Goal: Information Seeking & Learning: Compare options

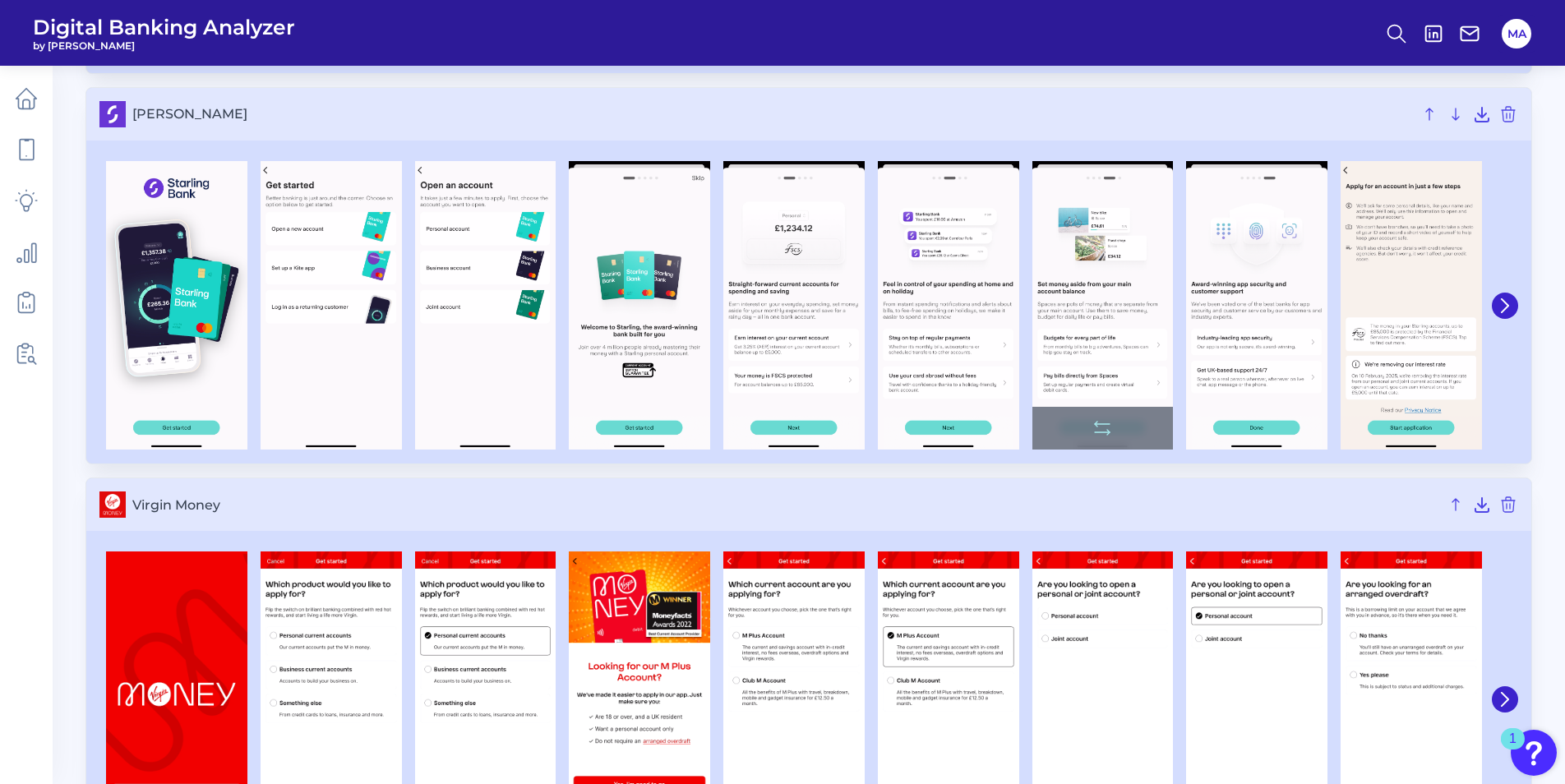
scroll to position [3832, 0]
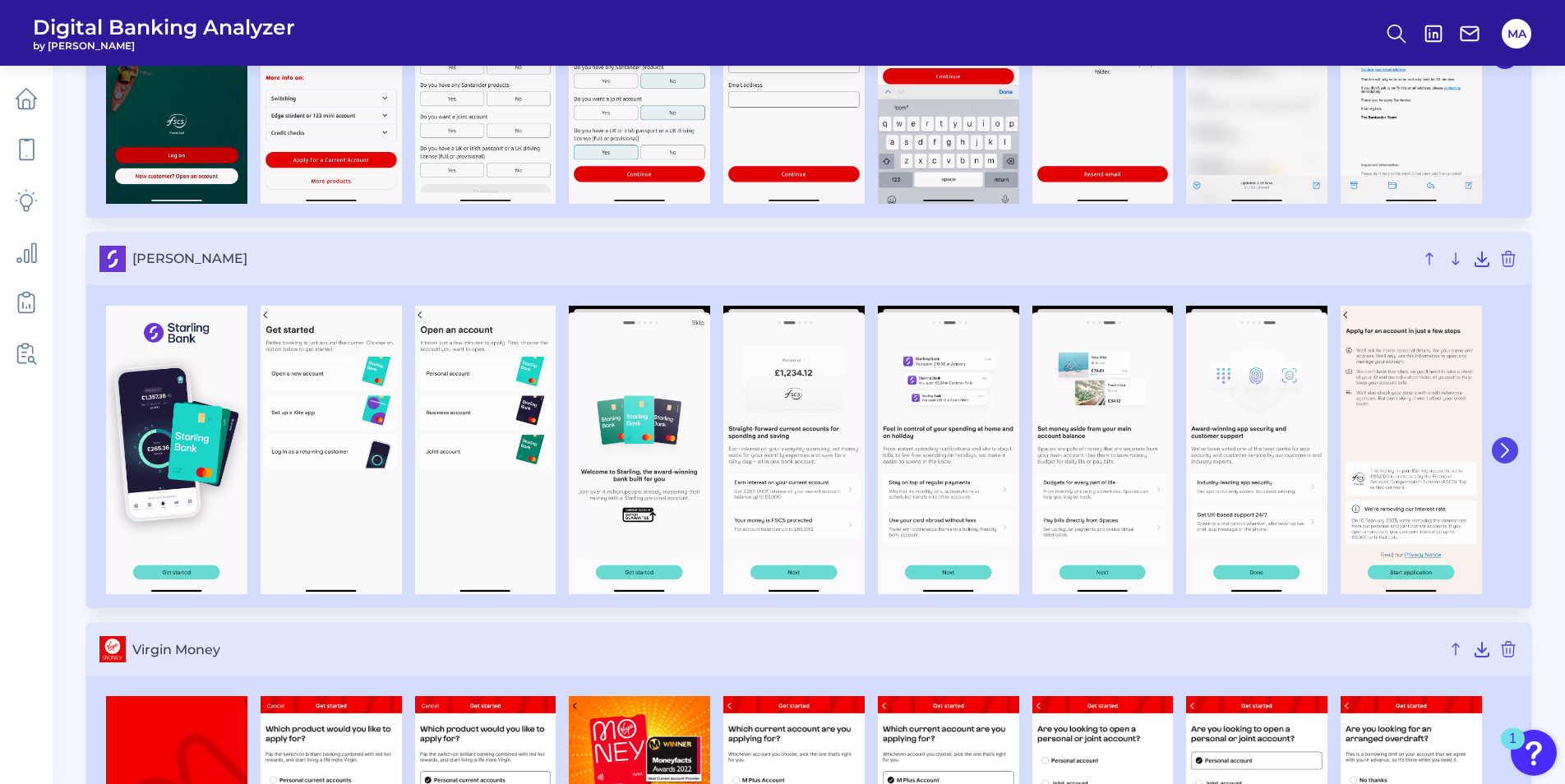
click at [1510, 446] on icon at bounding box center [1505, 450] width 15 height 15
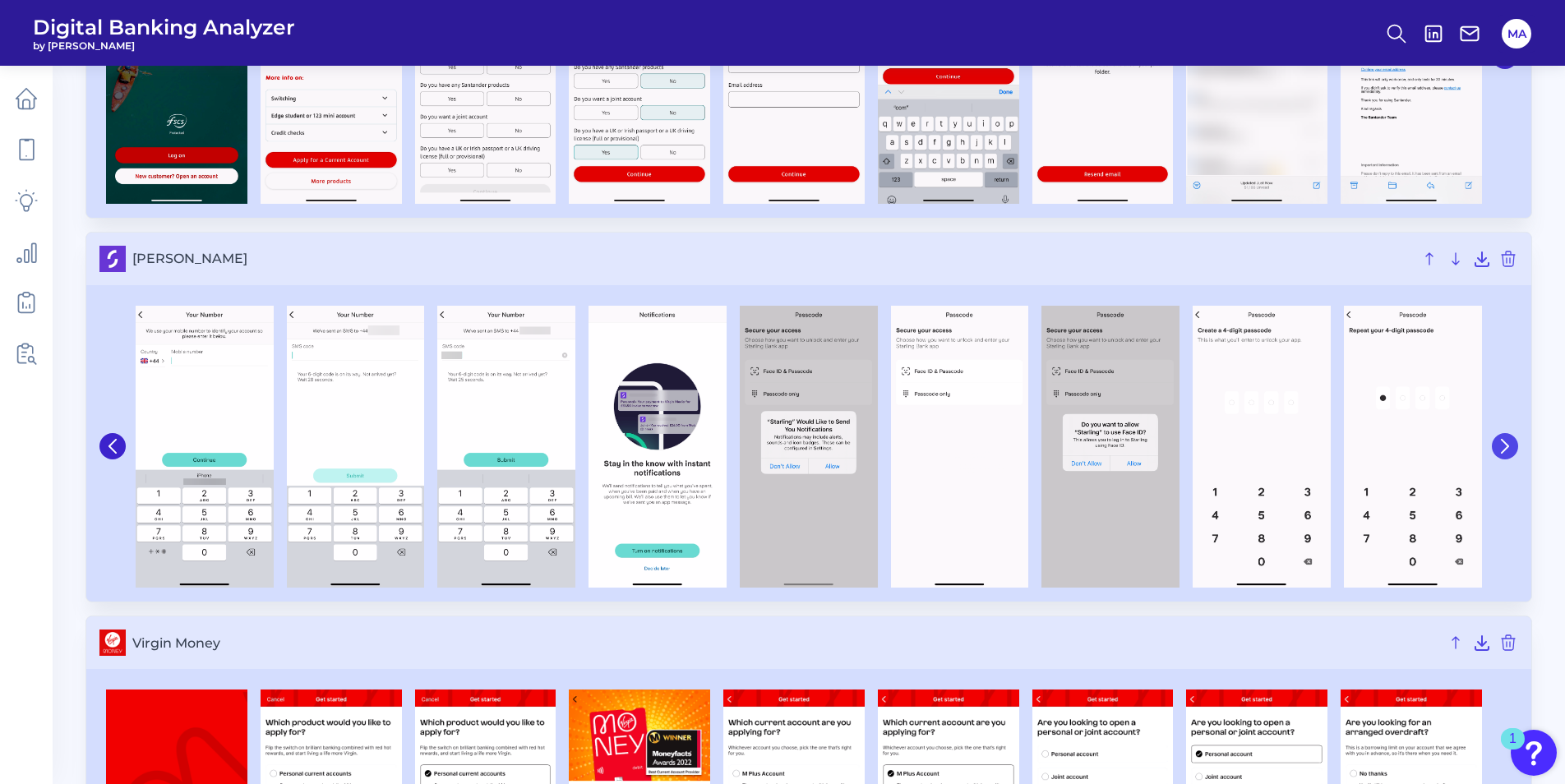
click at [1510, 446] on icon at bounding box center [1505, 446] width 15 height 15
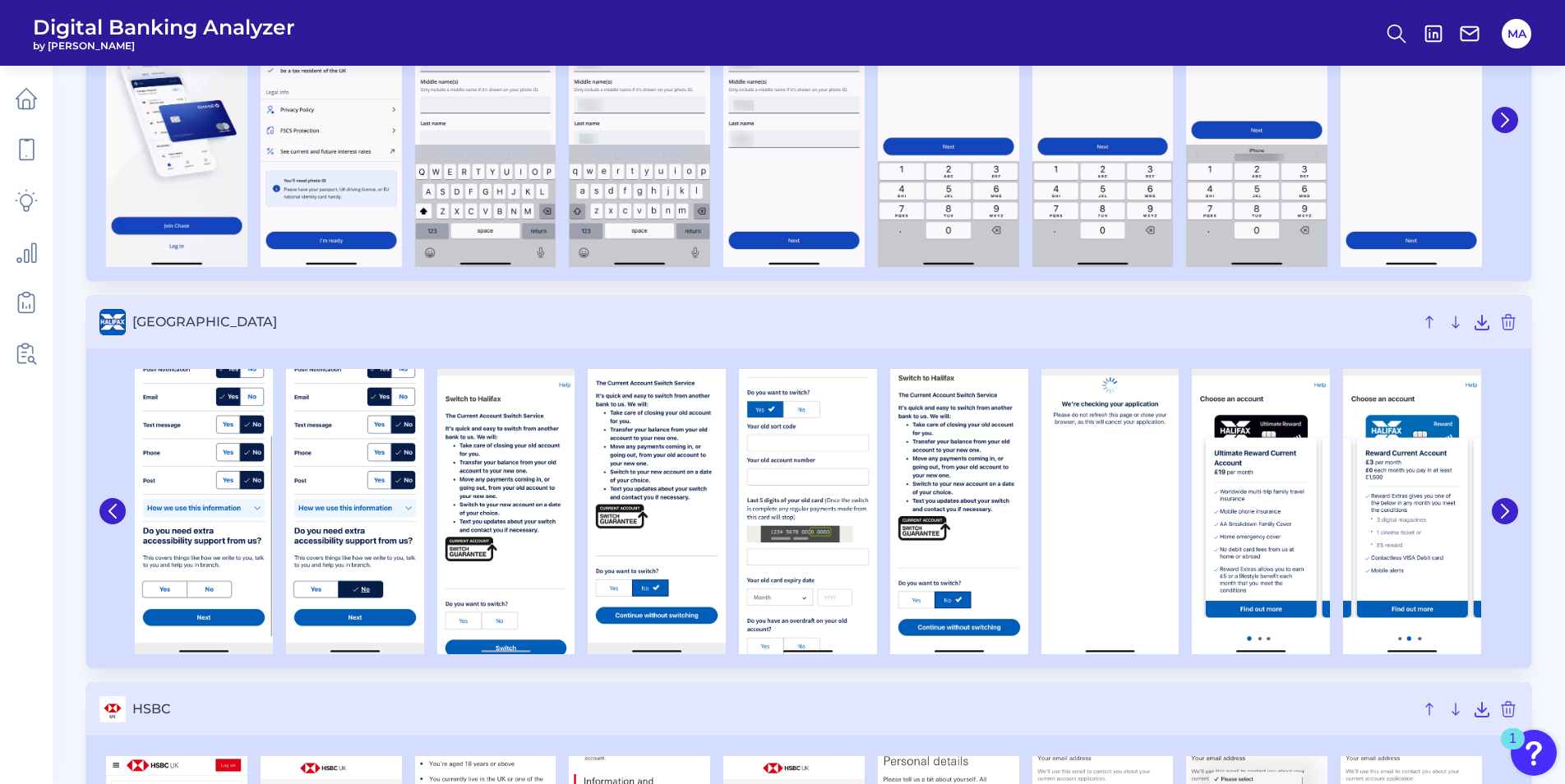
scroll to position [786, 0]
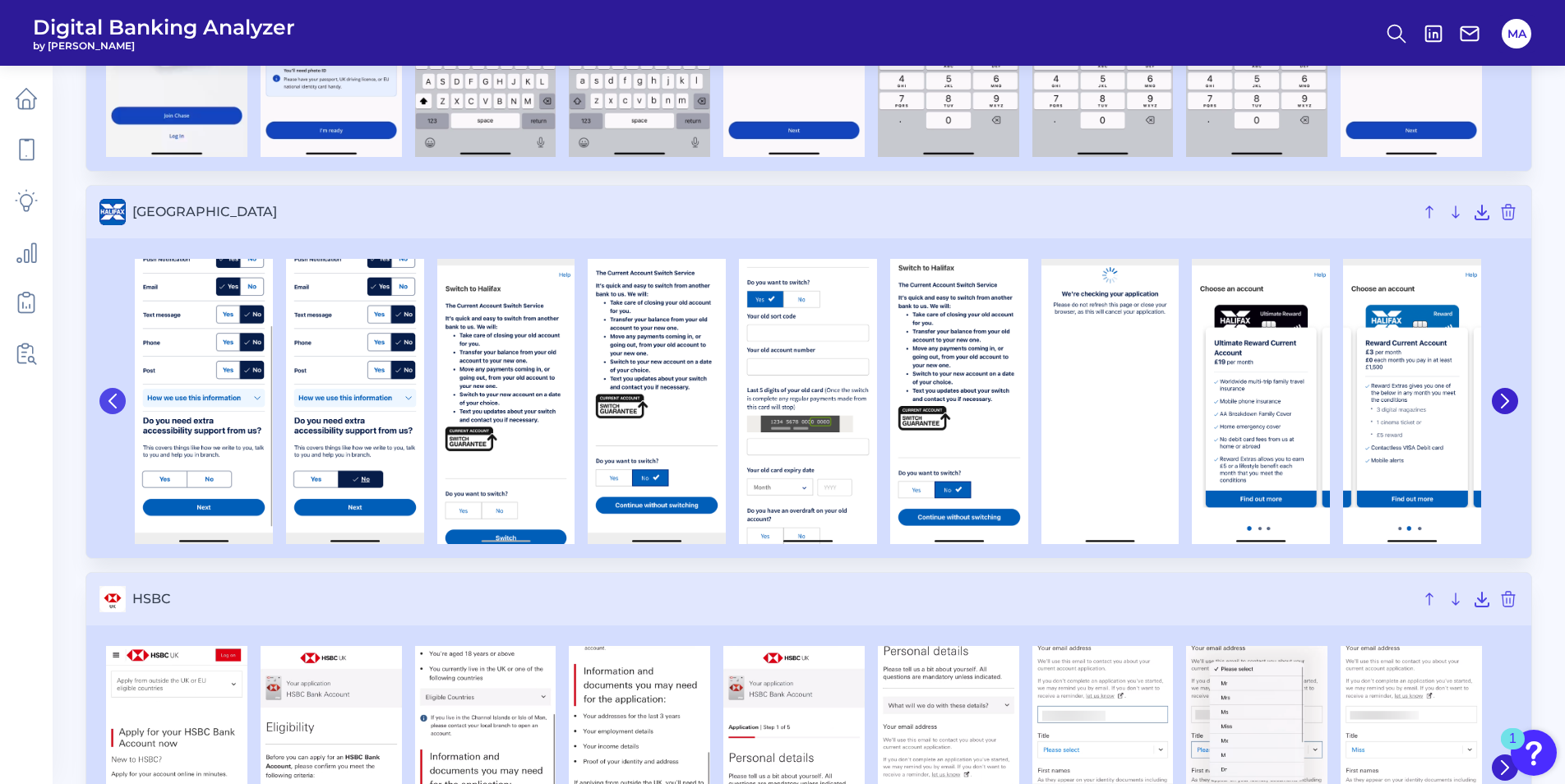
click at [107, 402] on icon at bounding box center [113, 401] width 15 height 15
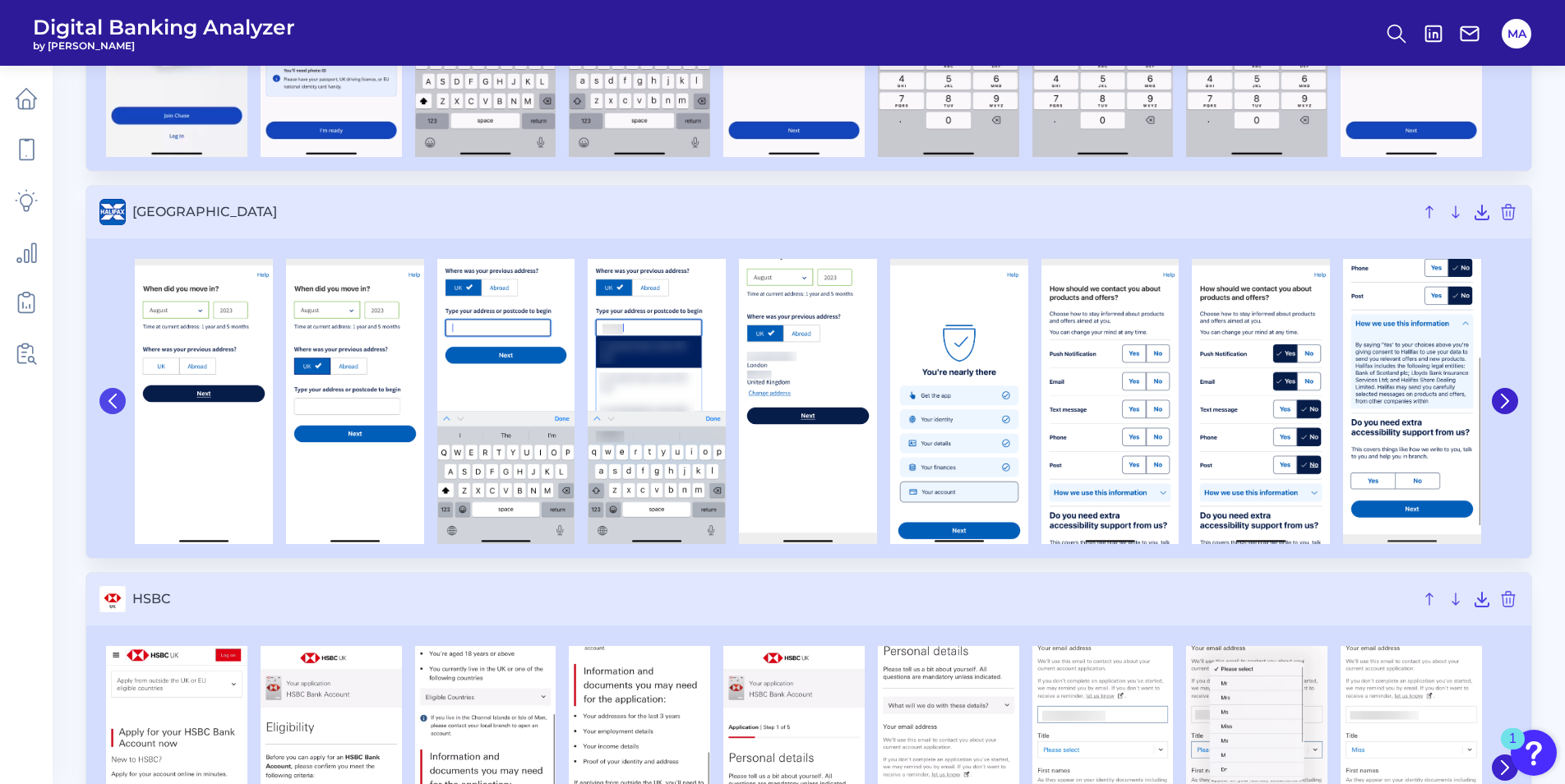
click at [107, 402] on icon at bounding box center [113, 401] width 15 height 15
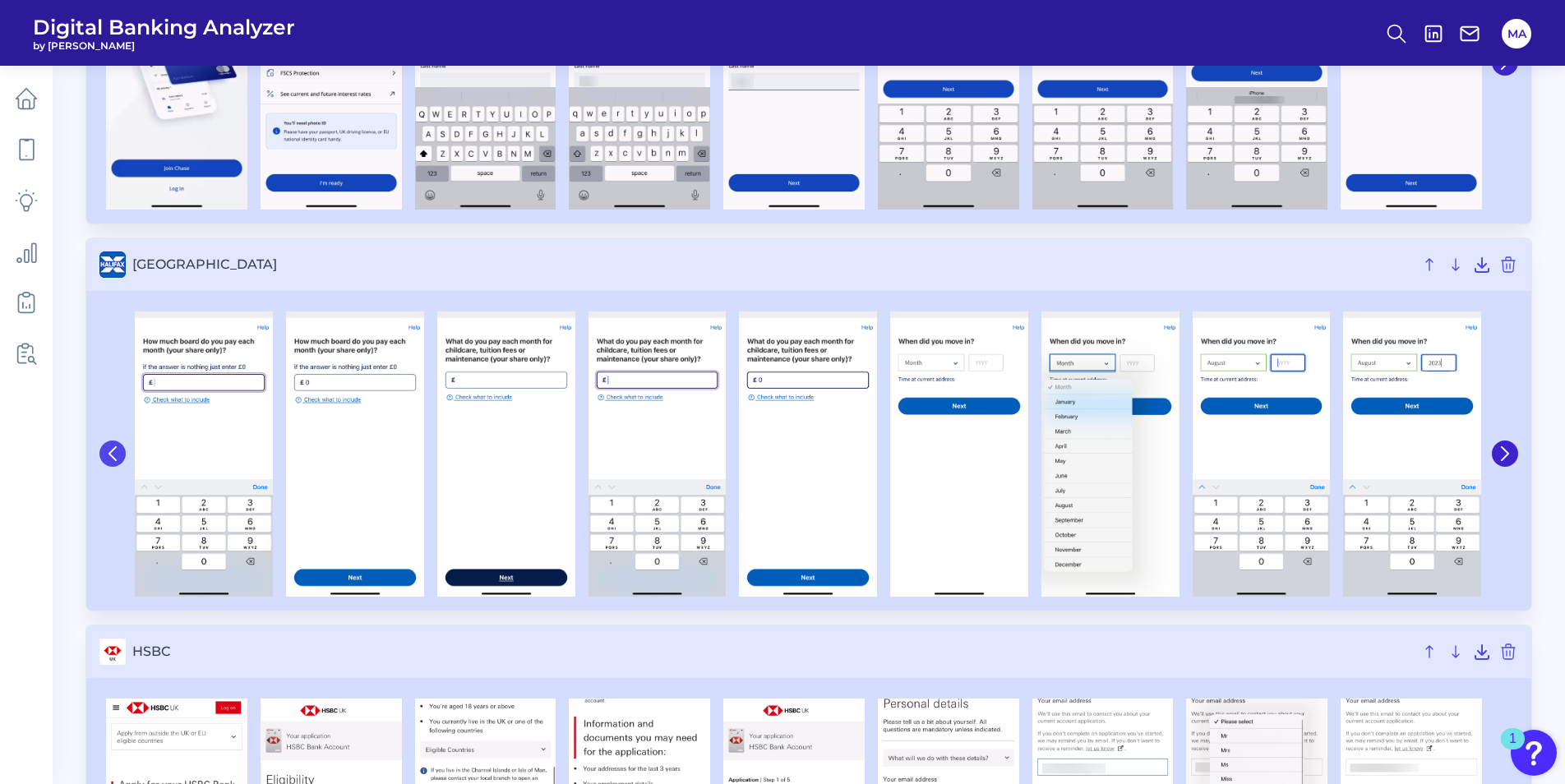
scroll to position [704, 0]
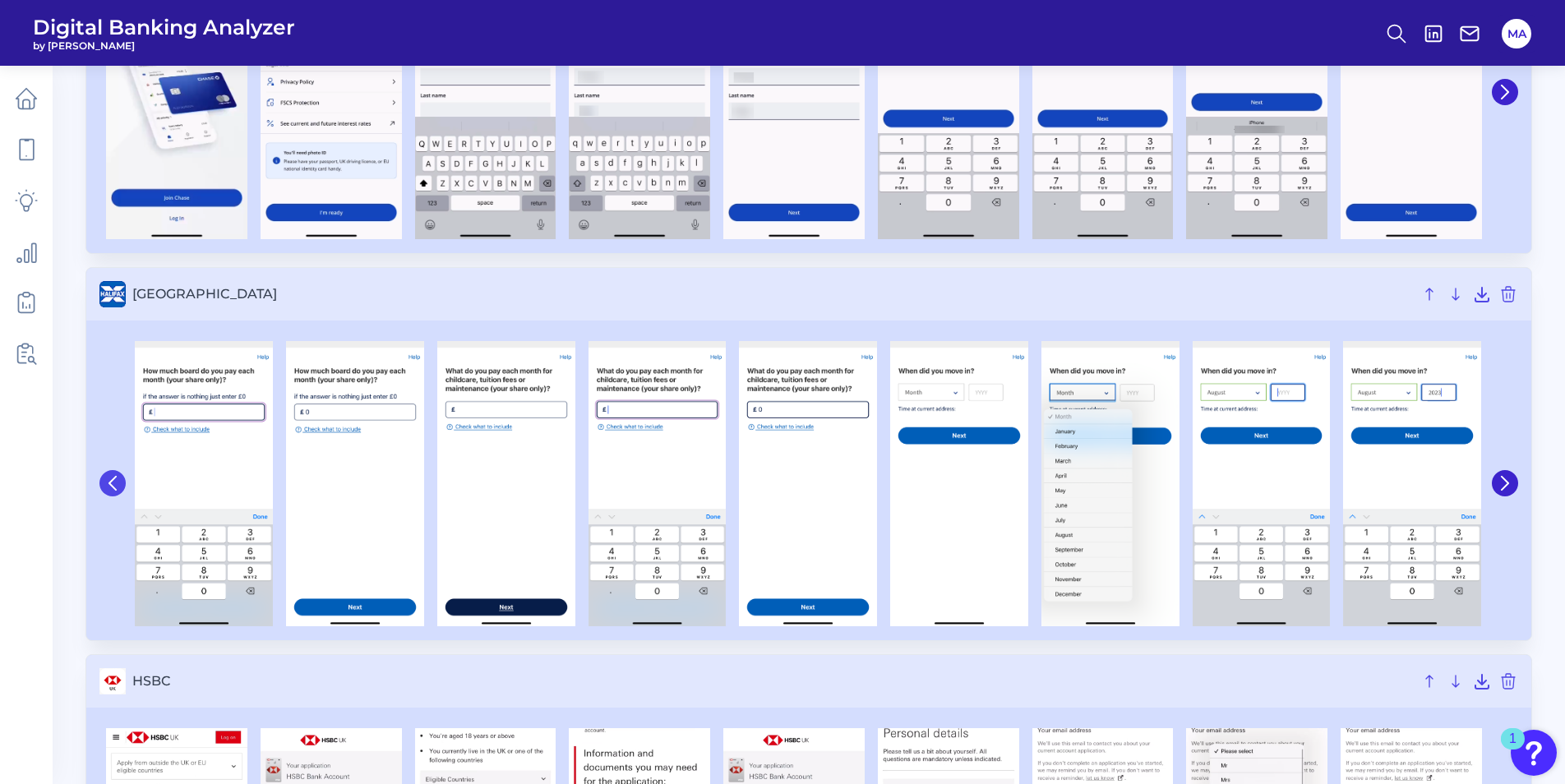
click at [107, 402] on div at bounding box center [115, 484] width 30 height 300
click at [113, 485] on icon at bounding box center [112, 483] width 6 height 13
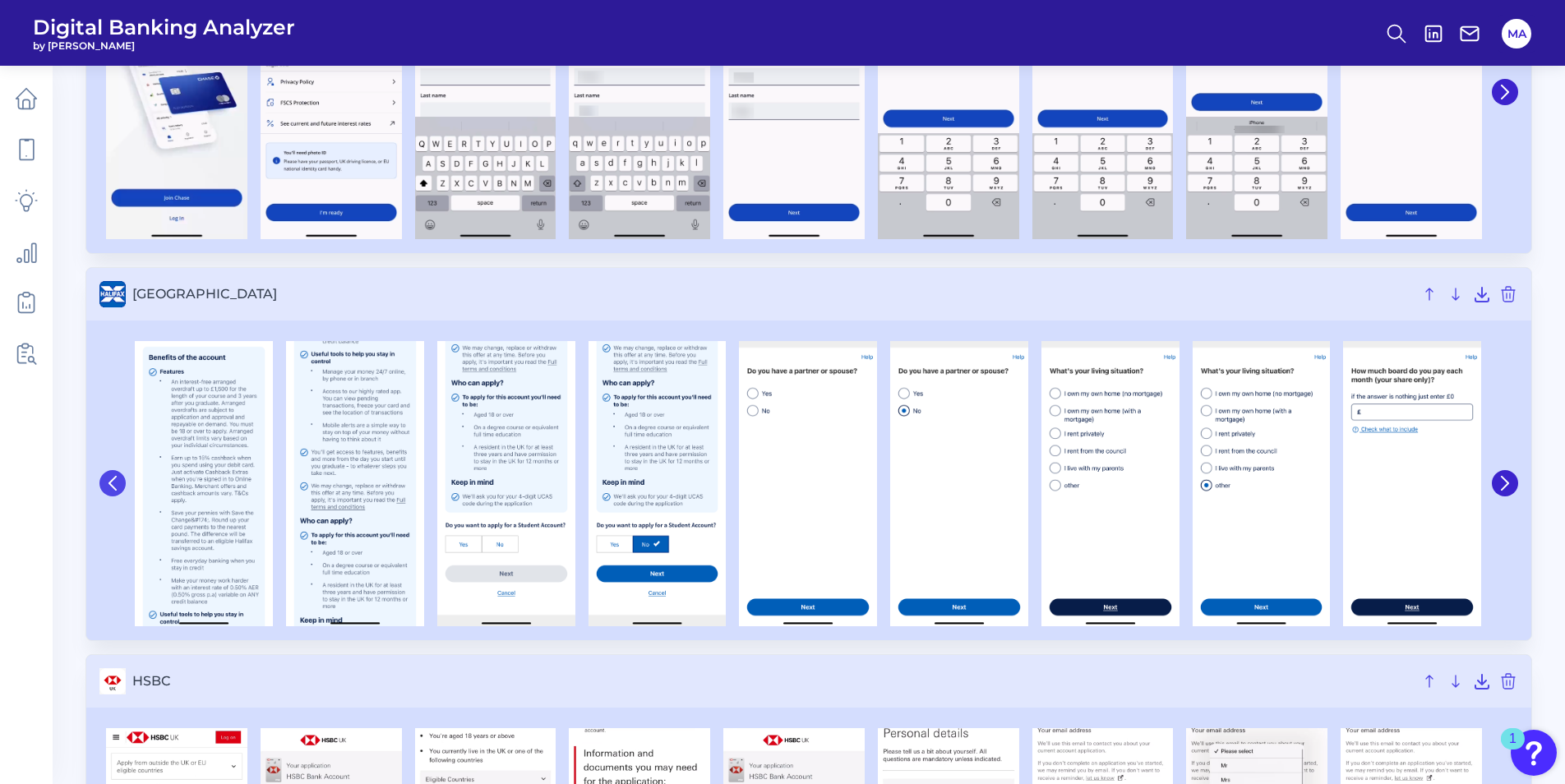
click at [113, 485] on icon at bounding box center [112, 483] width 6 height 13
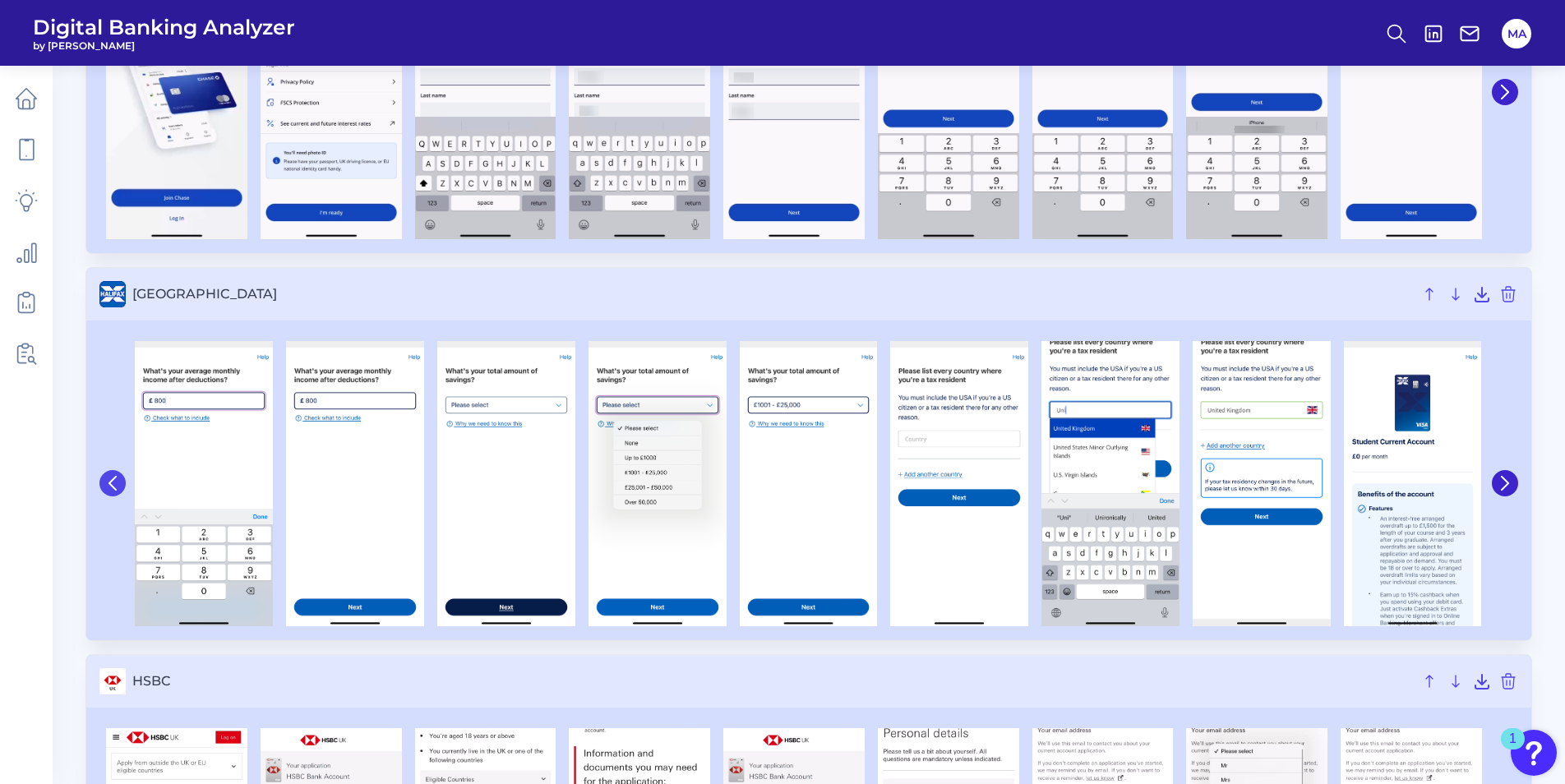
click at [113, 485] on icon at bounding box center [112, 483] width 6 height 13
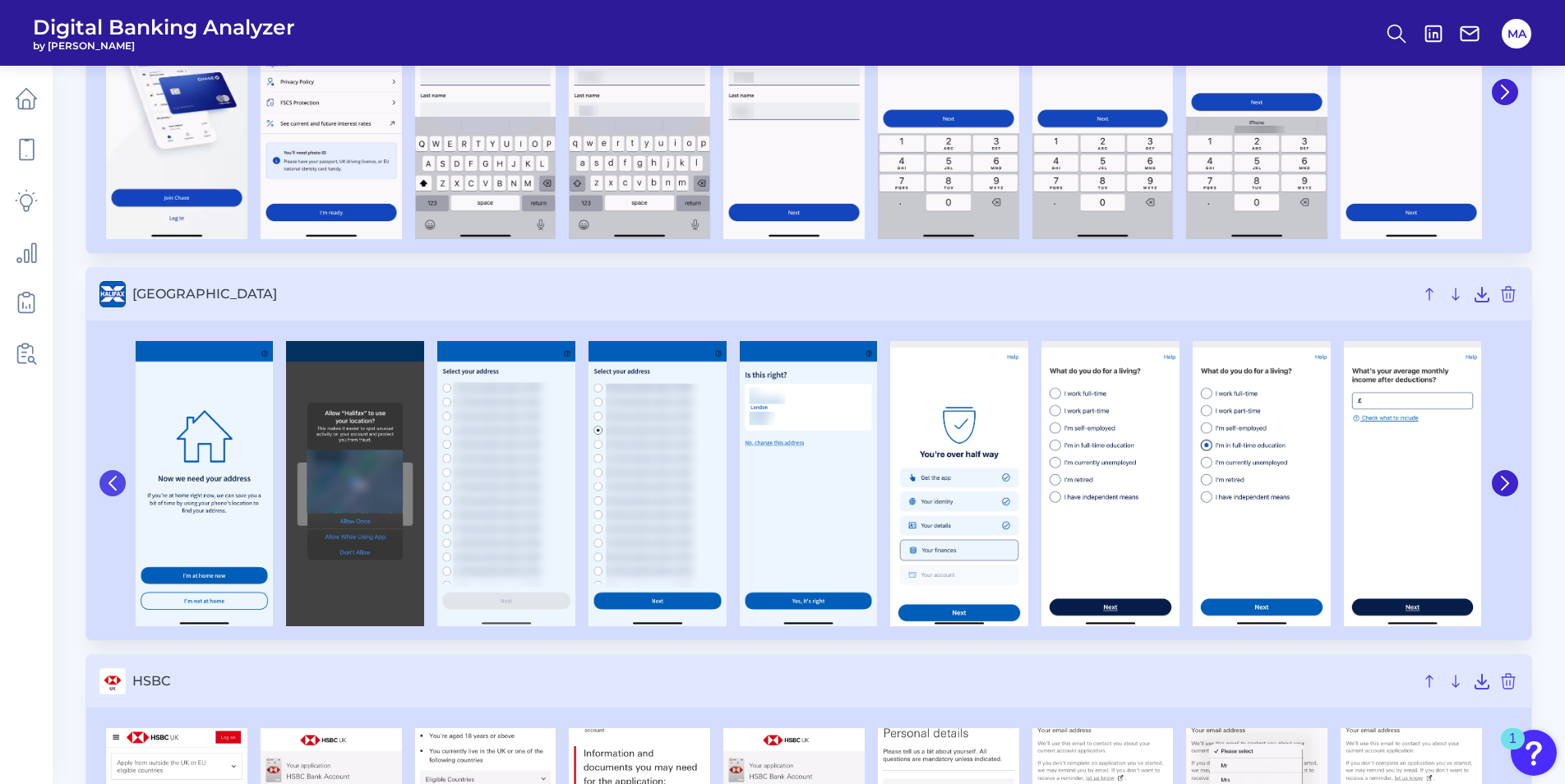
click at [113, 485] on icon at bounding box center [112, 483] width 6 height 13
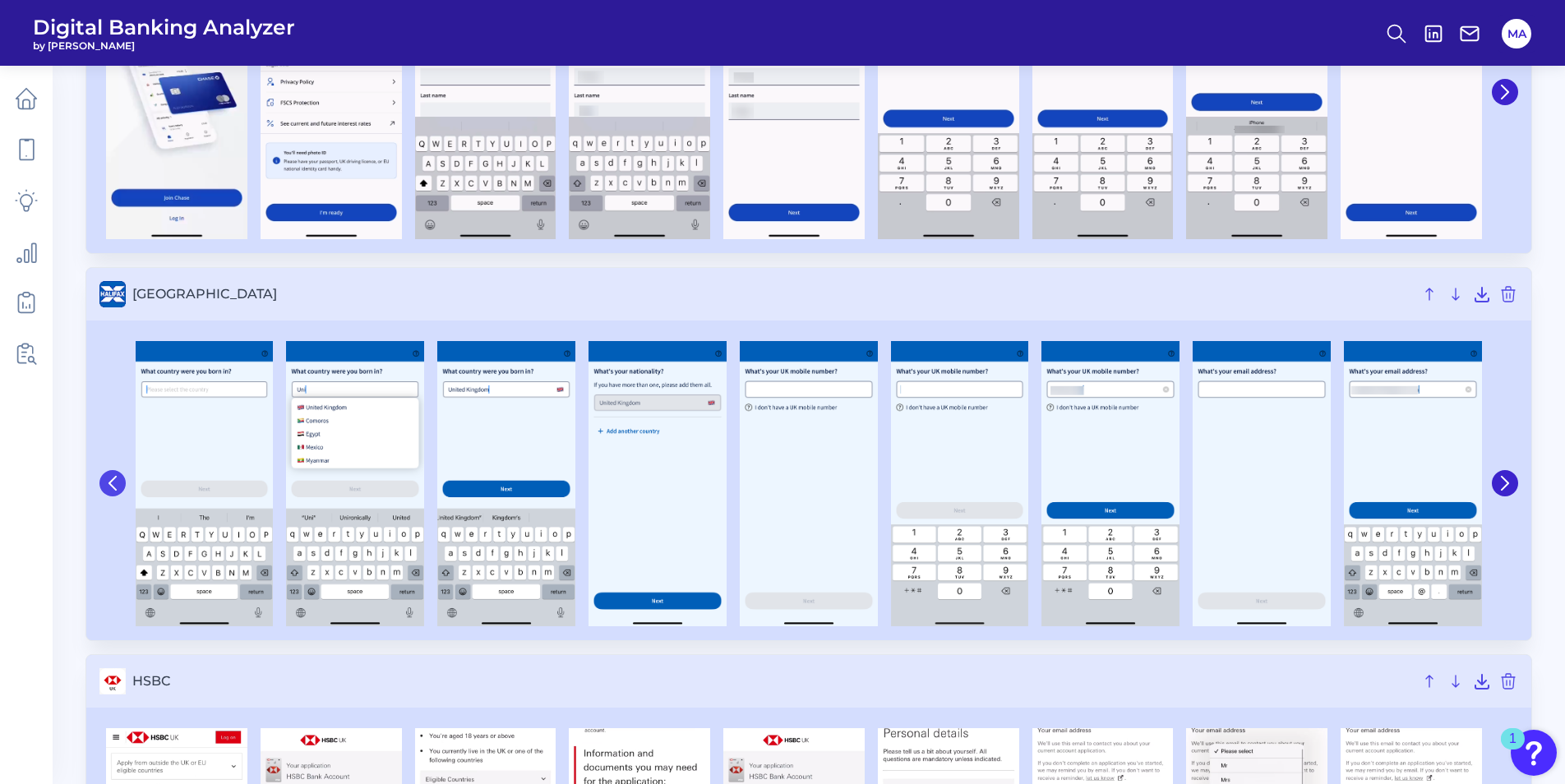
click at [113, 485] on icon at bounding box center [112, 483] width 6 height 13
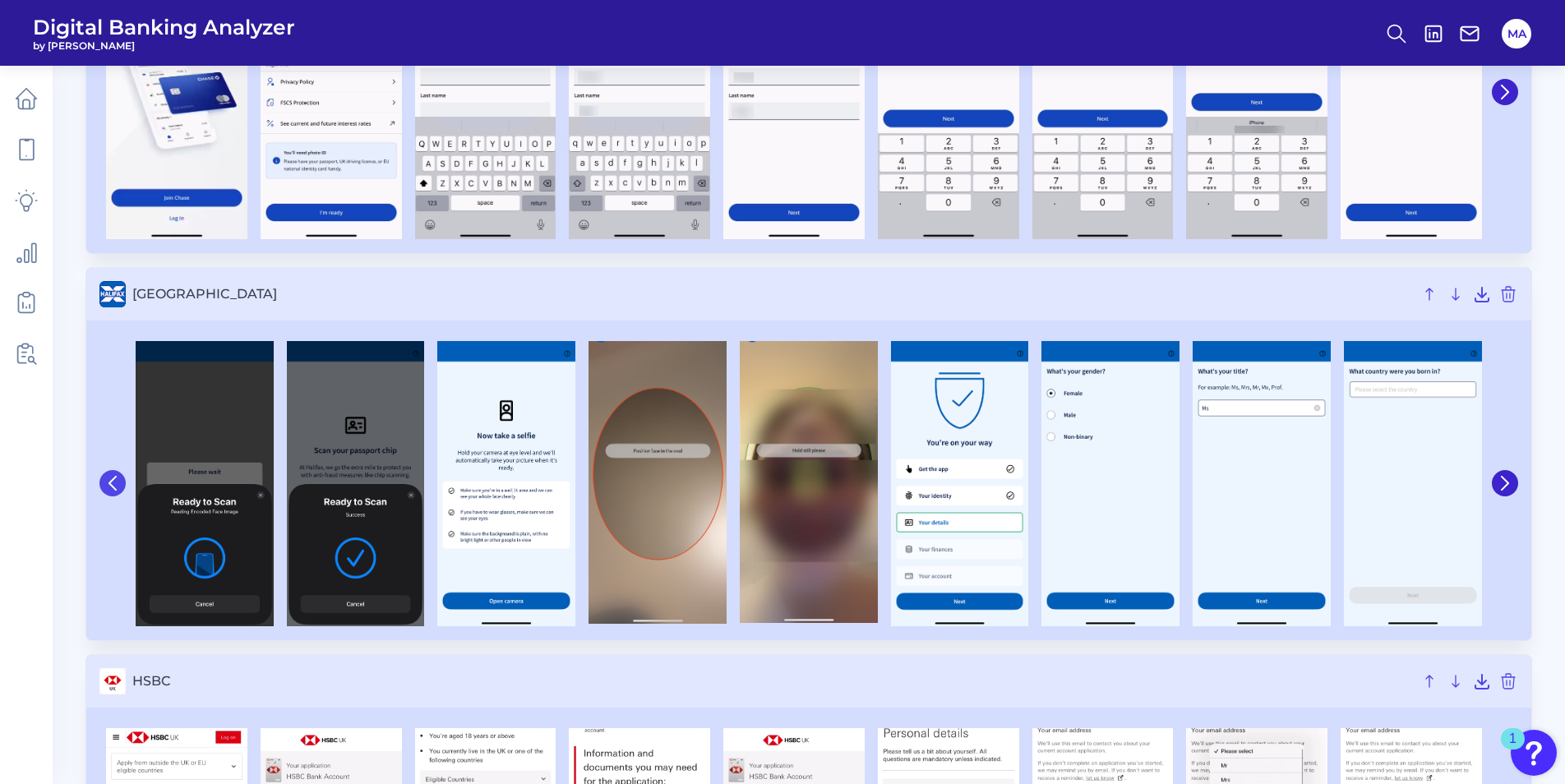
click at [113, 485] on icon at bounding box center [112, 483] width 6 height 13
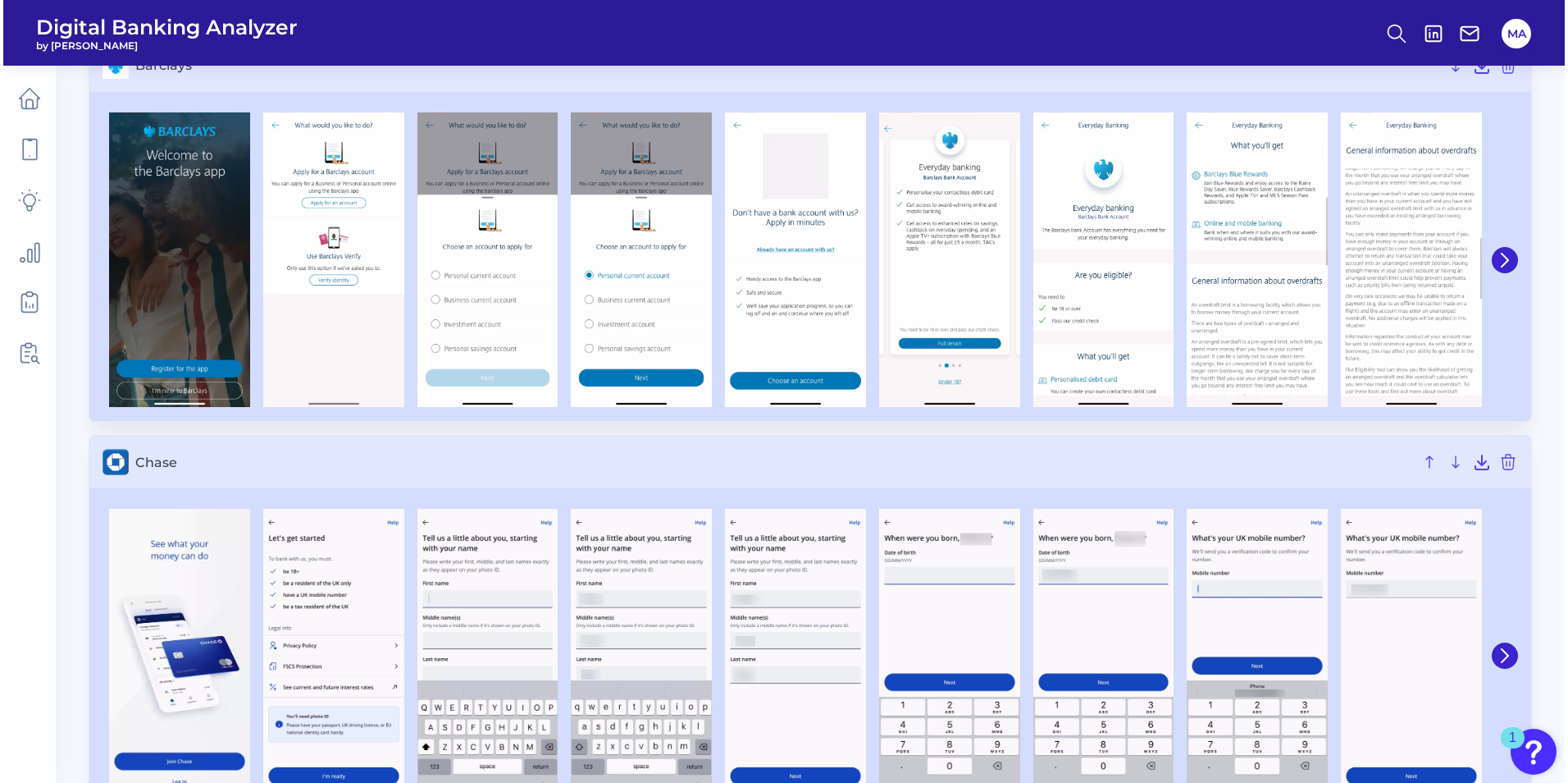
scroll to position [0, 0]
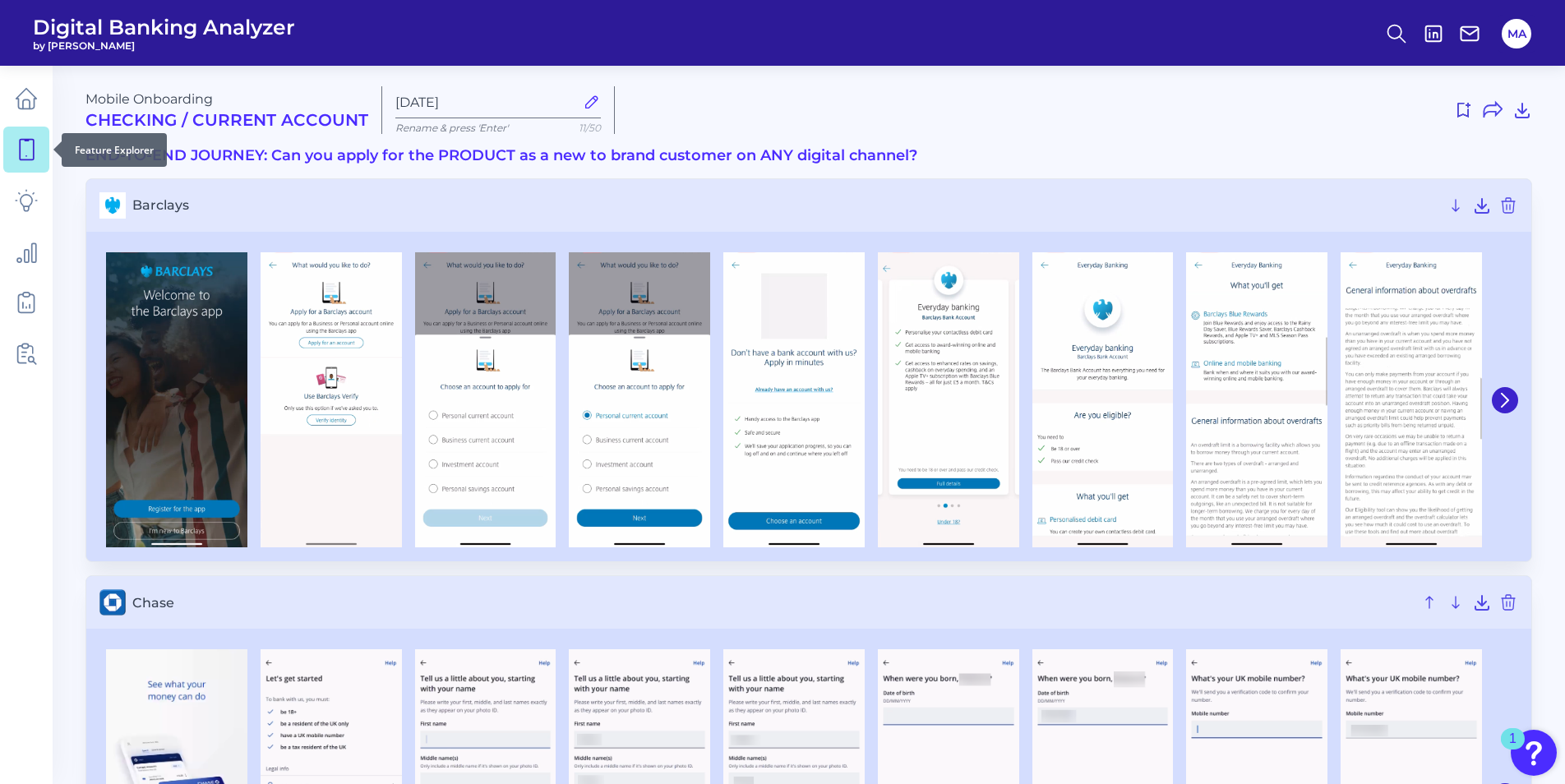
click at [29, 157] on icon at bounding box center [26, 149] width 23 height 23
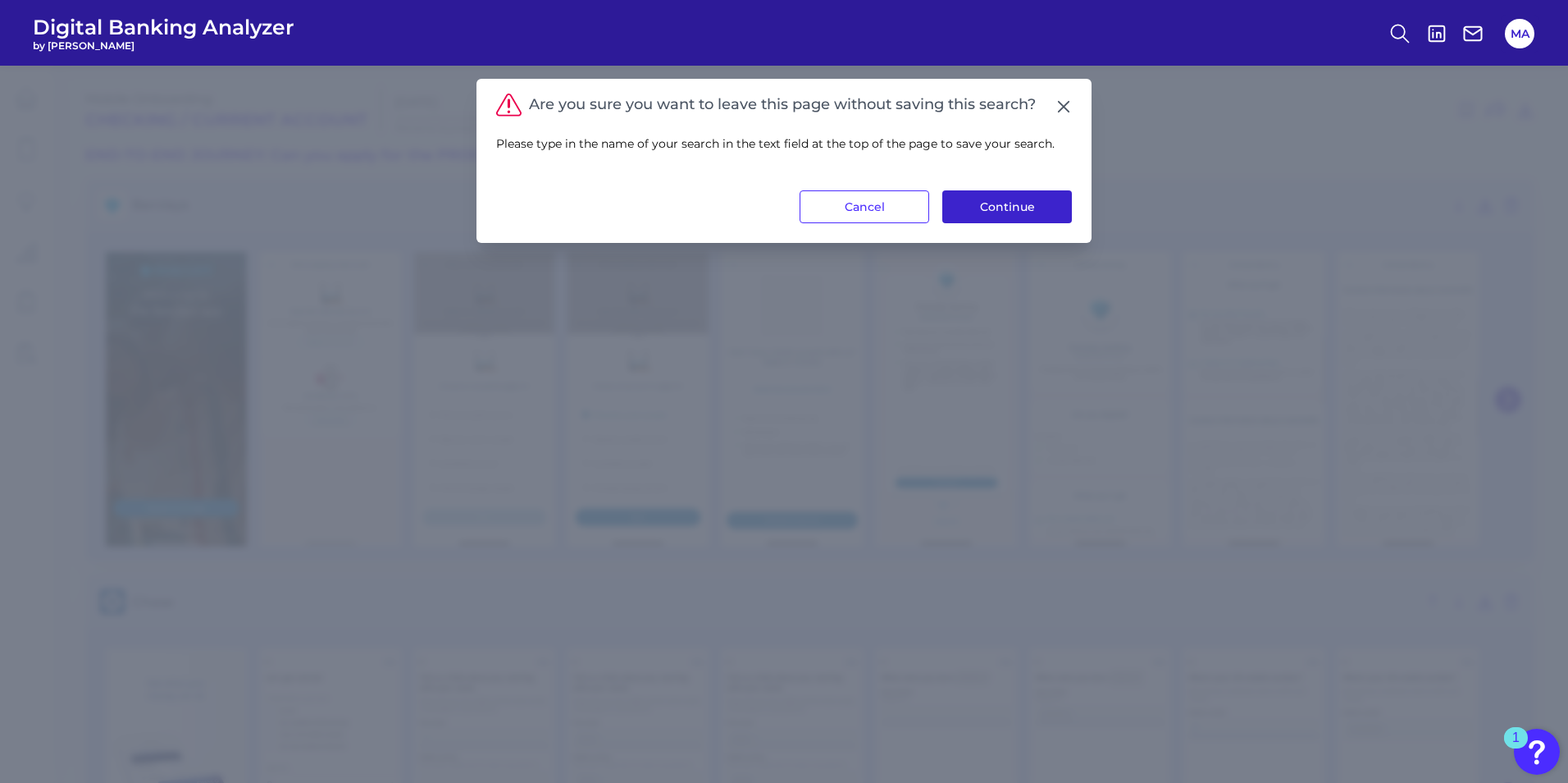
click at [1008, 210] on button "Continue" at bounding box center [1007, 207] width 129 height 33
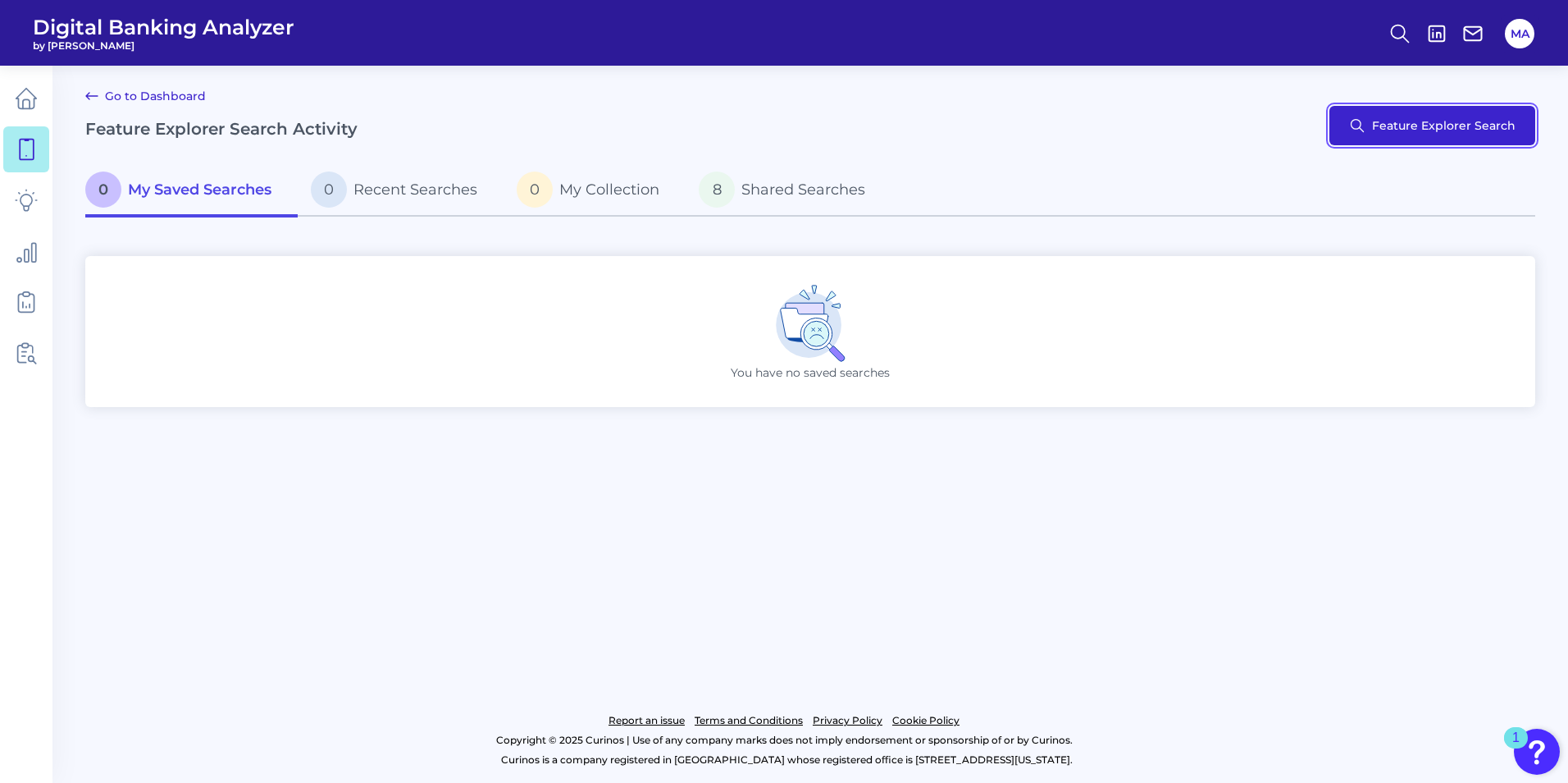
click at [1453, 143] on button "Feature Explorer Search" at bounding box center [1431, 126] width 206 height 40
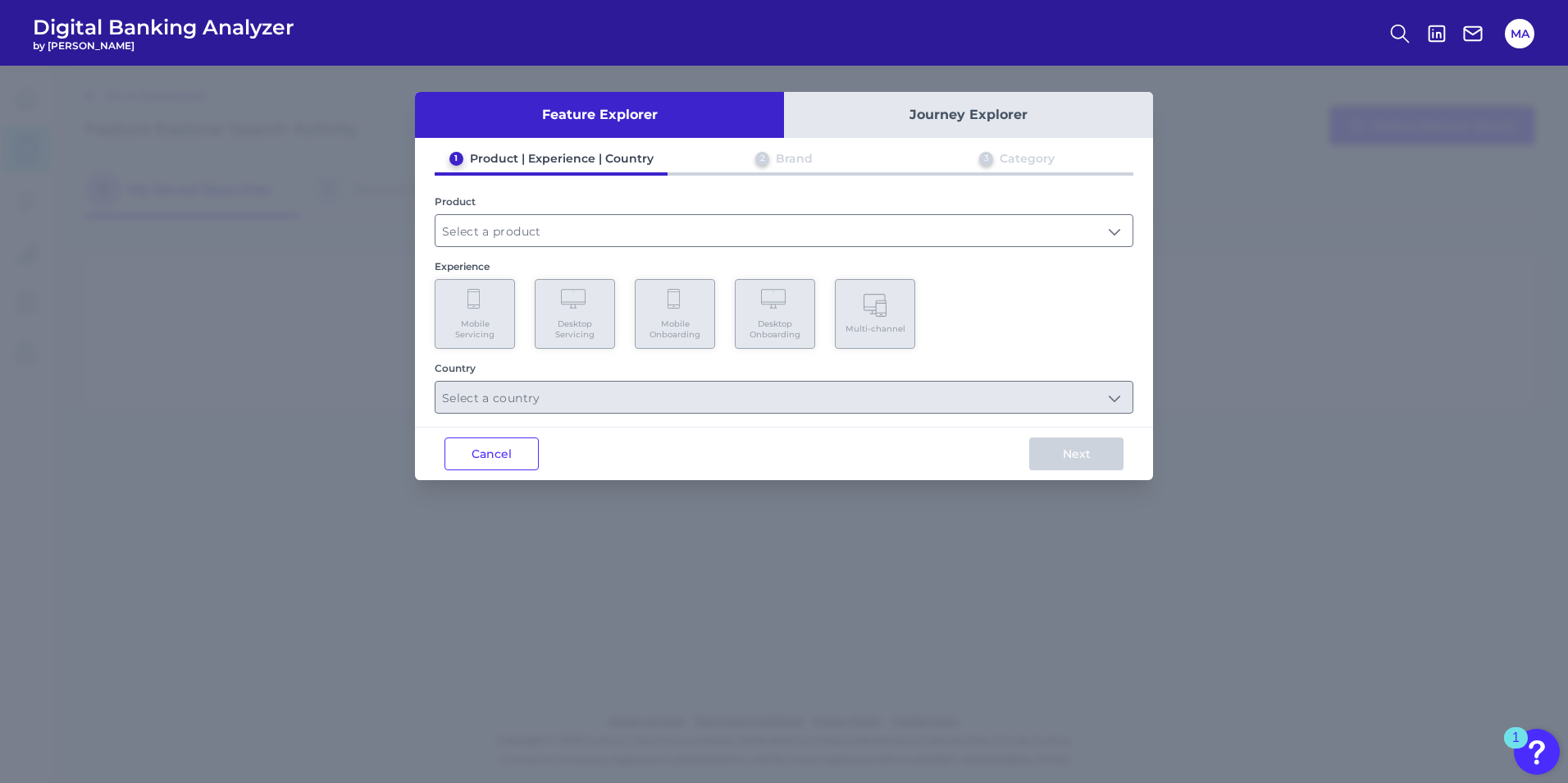
click at [983, 114] on button "Journey Explorer" at bounding box center [968, 115] width 369 height 46
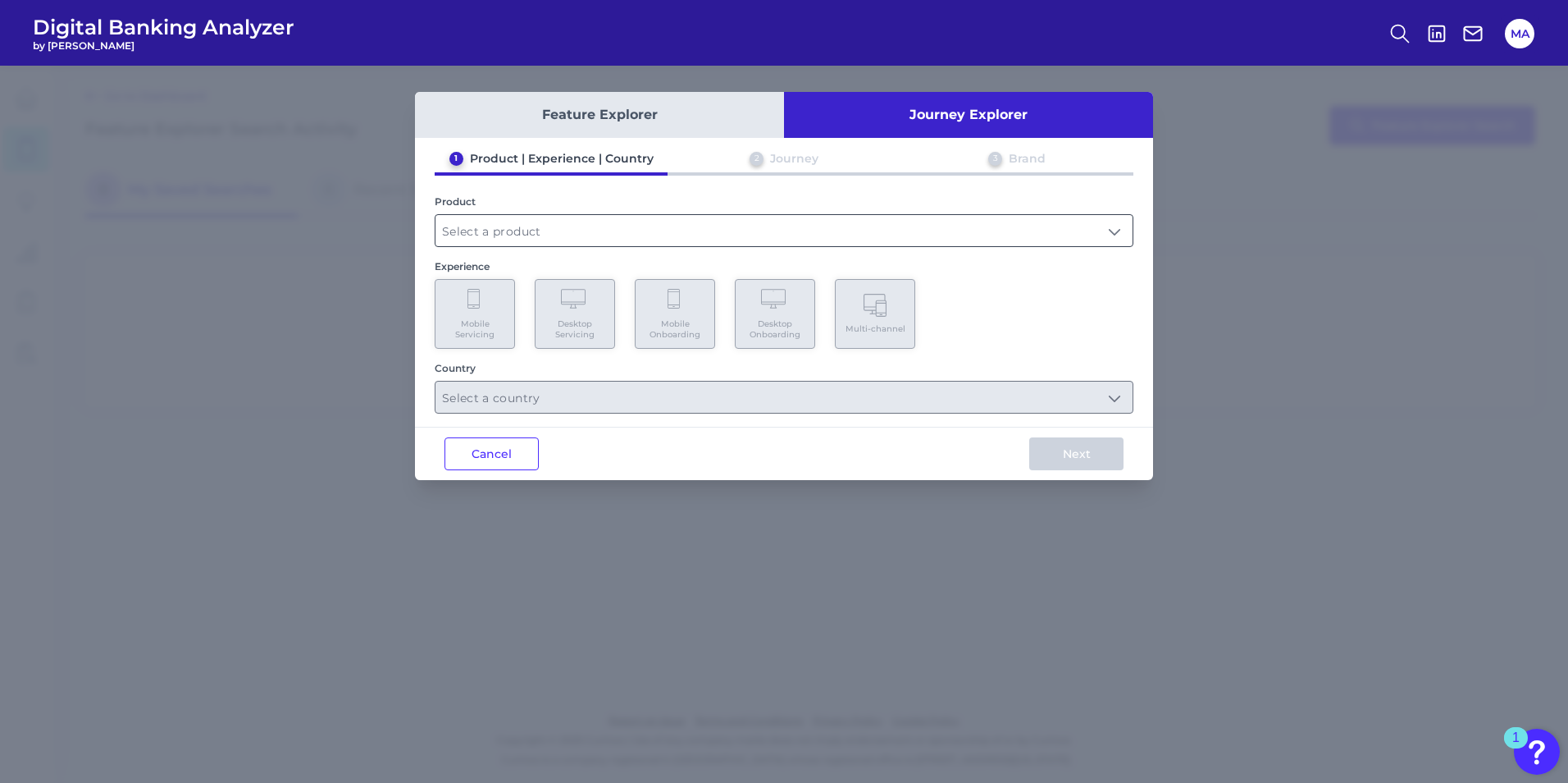
click at [558, 238] on input "text" at bounding box center [784, 231] width 697 height 31
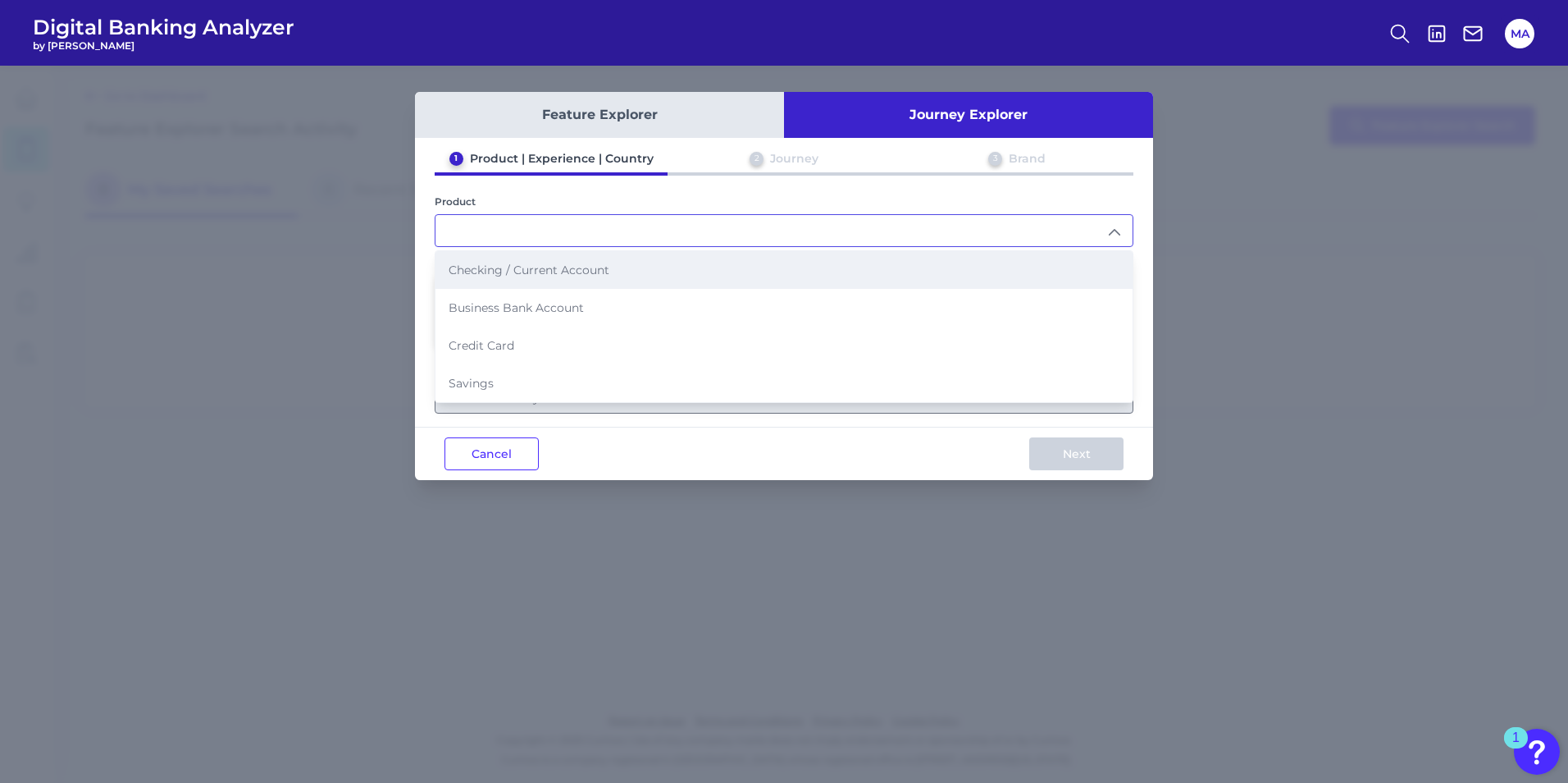
click at [544, 282] on li "Checking / Current Account" at bounding box center [784, 270] width 697 height 38
type input "Checking / Current Account"
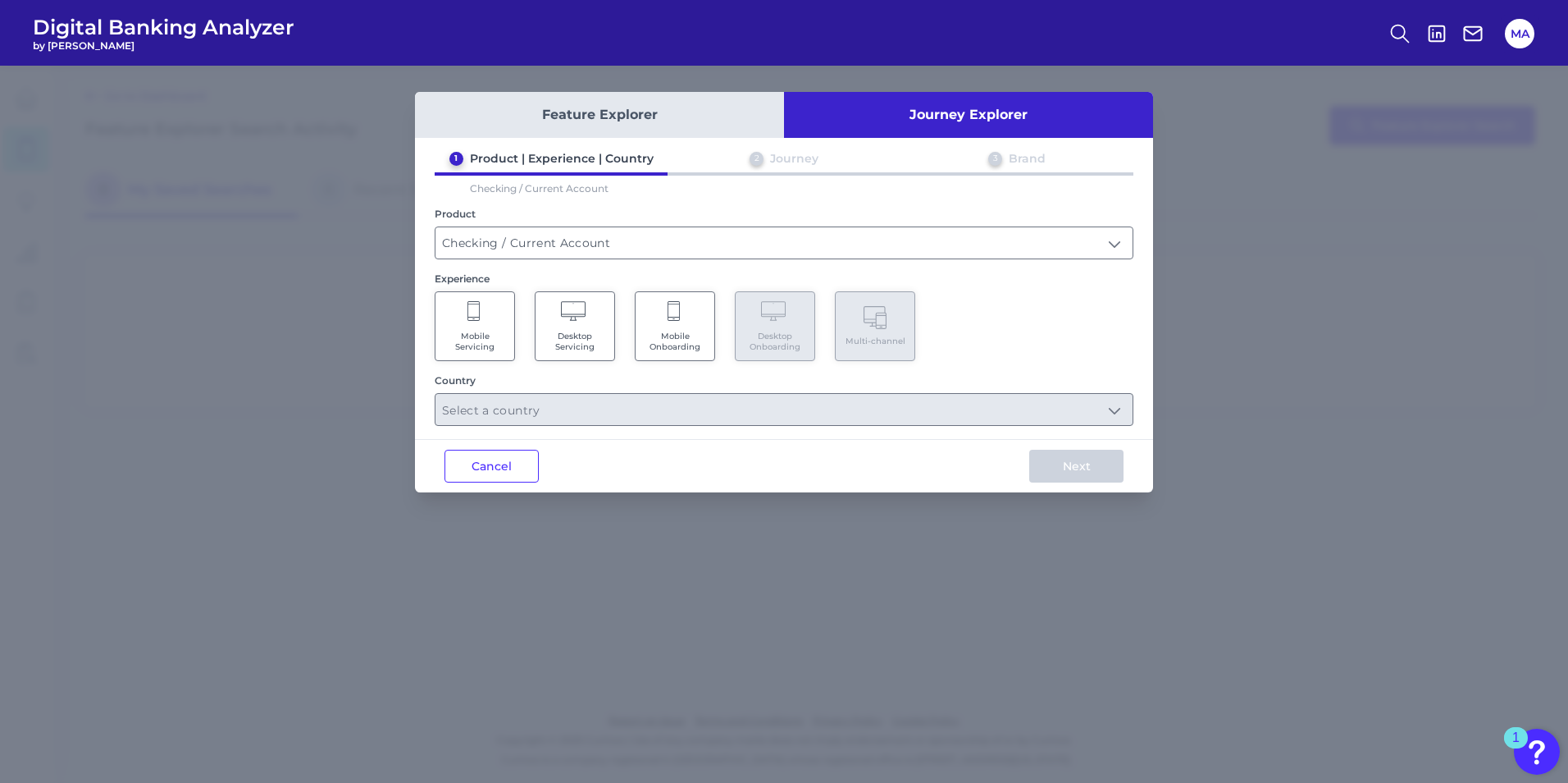
click at [658, 347] on span "Mobile Onboarding" at bounding box center [676, 341] width 63 height 21
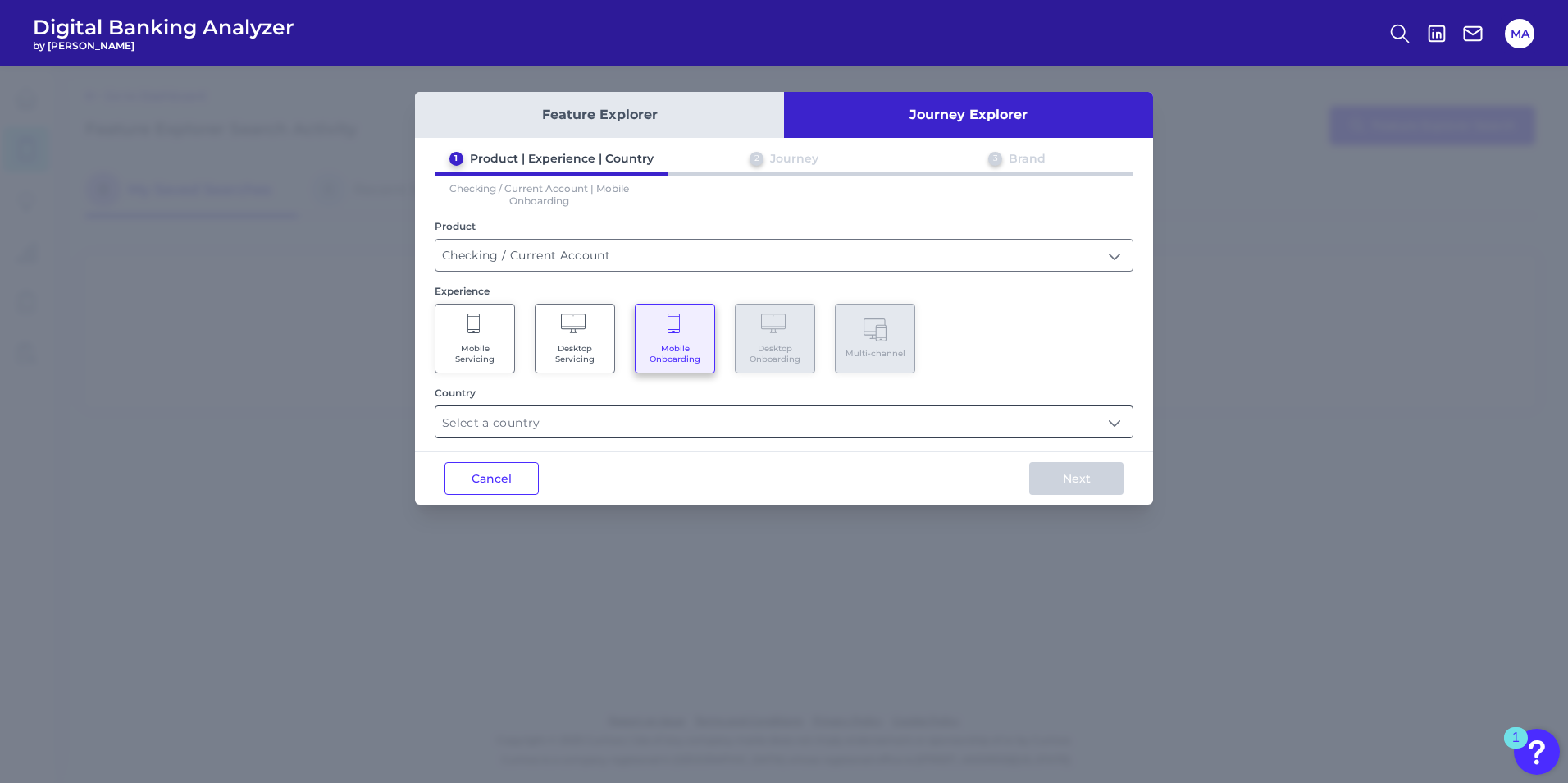
click at [570, 429] on input "text" at bounding box center [784, 422] width 697 height 31
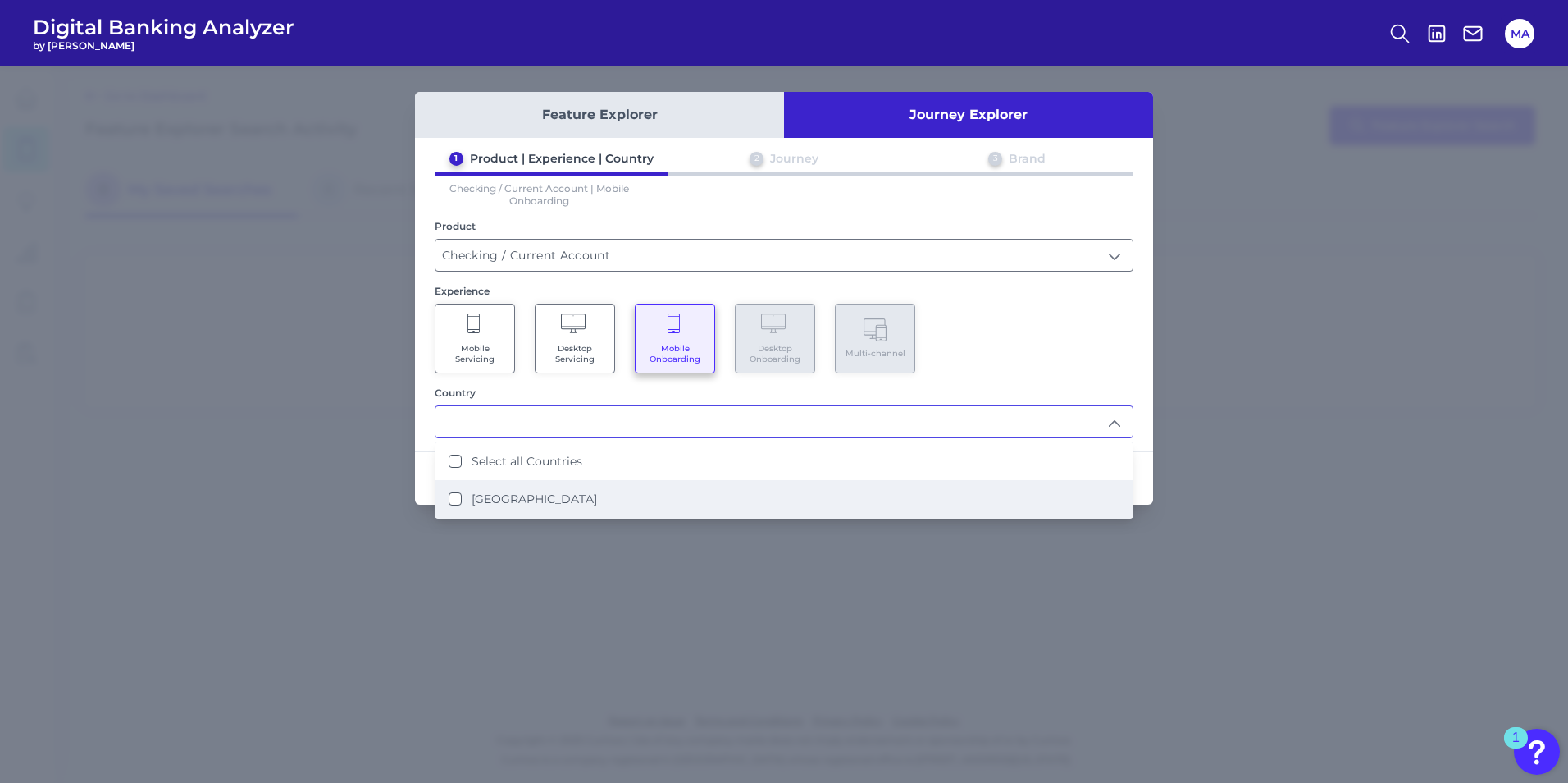
click at [561, 489] on li "[GEOGRAPHIC_DATA]" at bounding box center [784, 499] width 697 height 38
type input "Select all Countries"
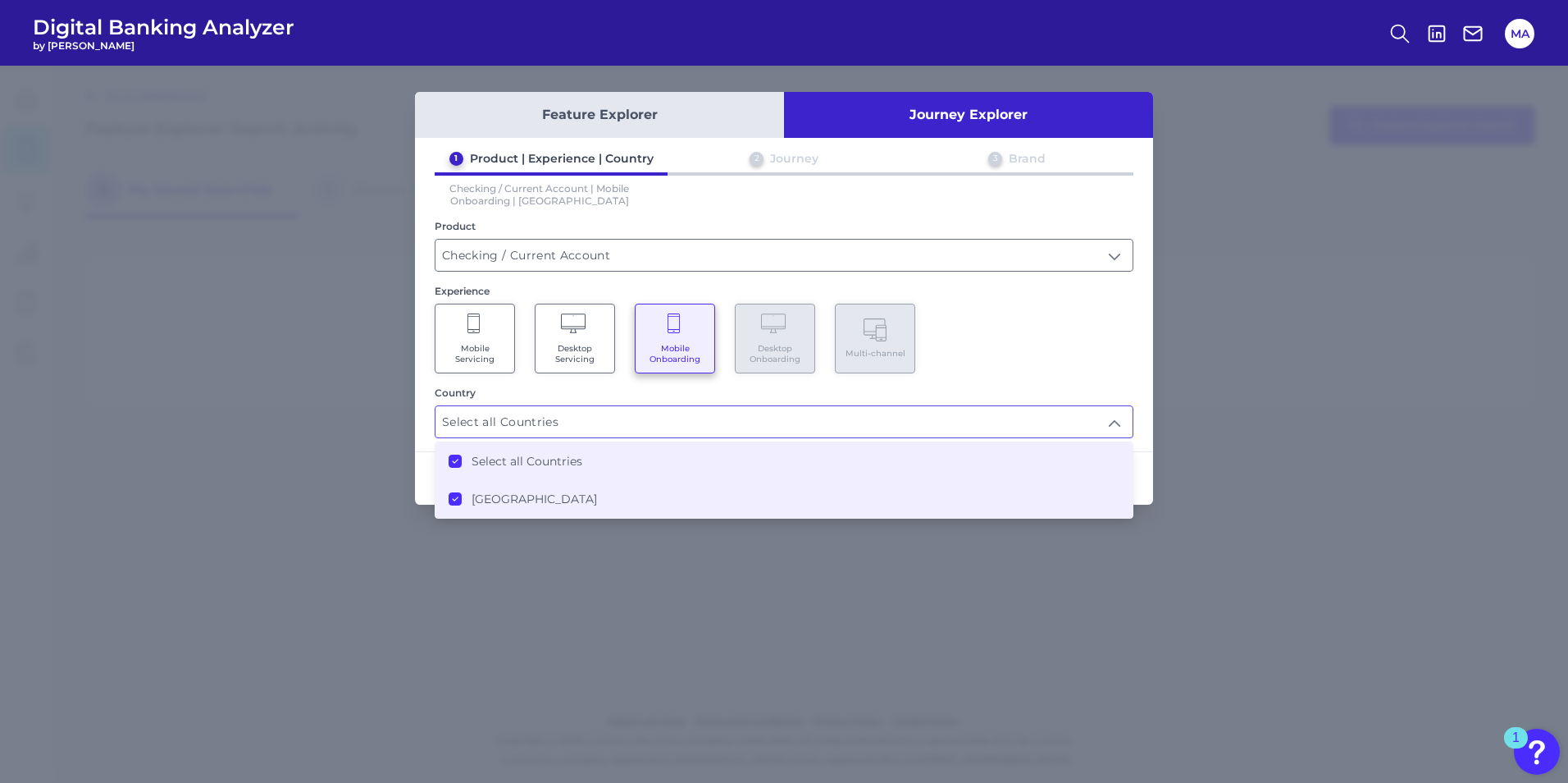
click at [1119, 373] on div "1 Product | Experience | Country 2 Journey 3 Brand Checking / Current Account |…" at bounding box center [784, 294] width 738 height 287
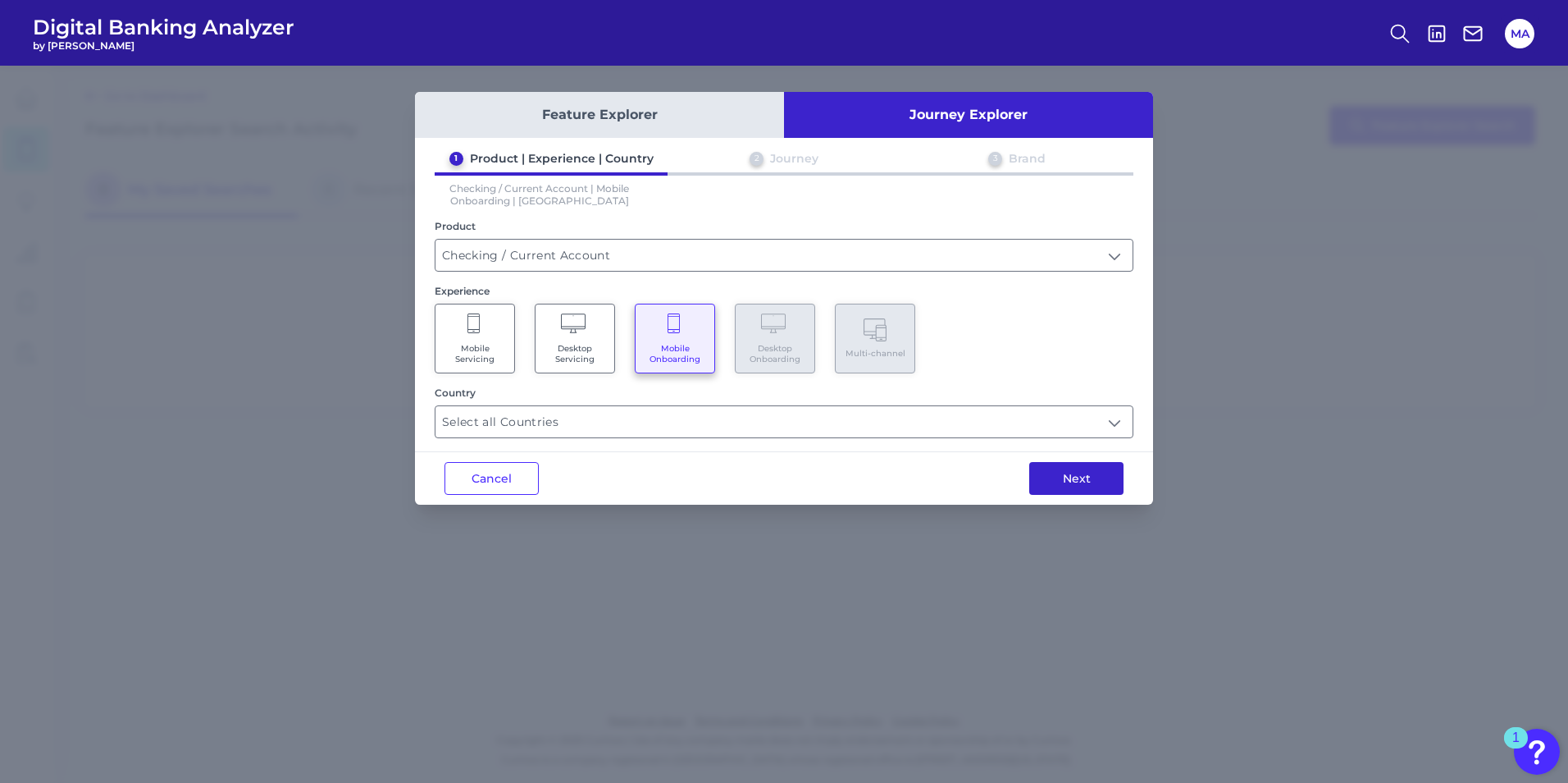
click at [1108, 482] on button "Next" at bounding box center [1076, 478] width 94 height 33
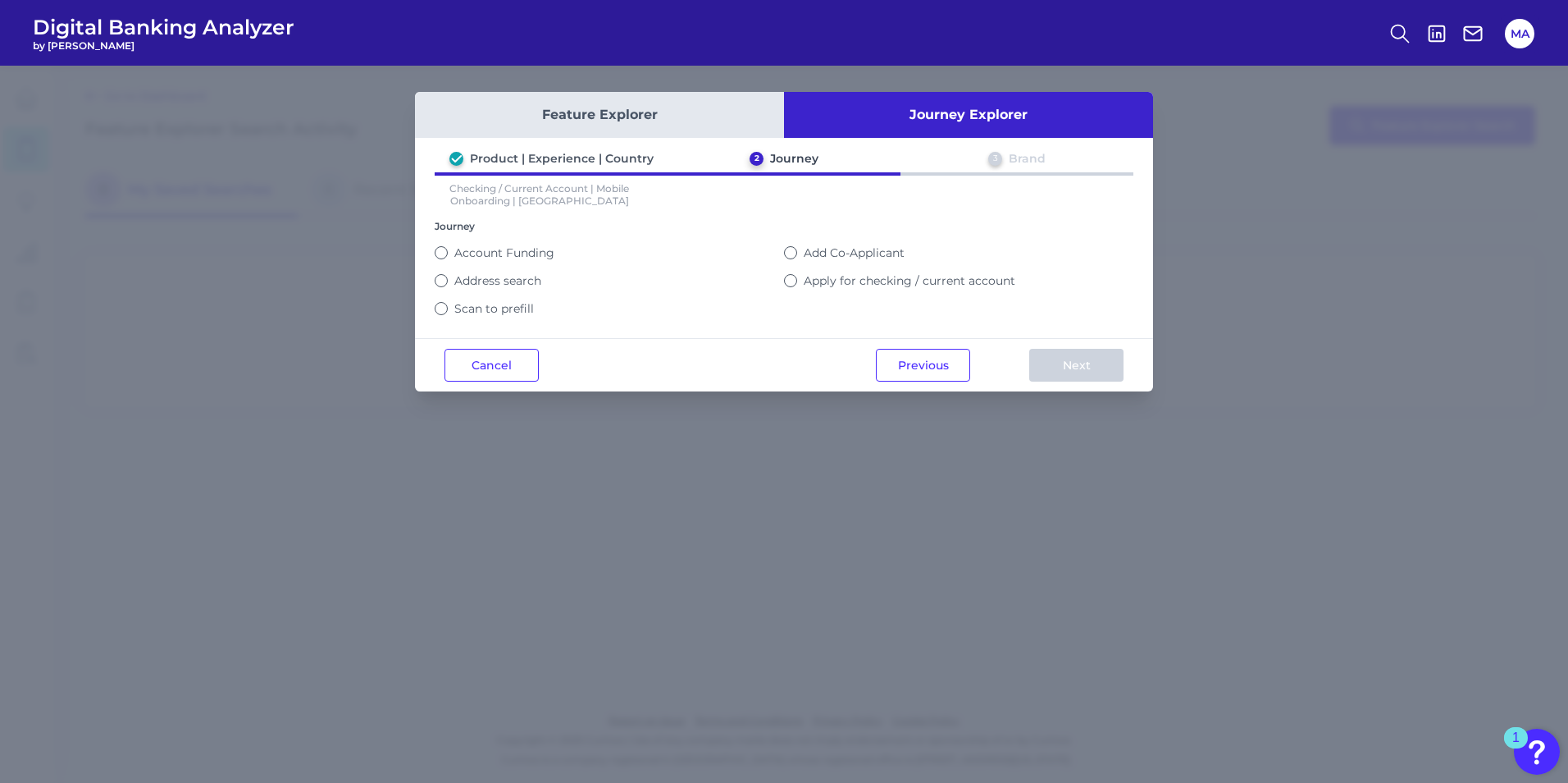
click at [792, 285] on button "Apply for checking / current account" at bounding box center [790, 281] width 13 height 13
click at [1042, 369] on button "Next" at bounding box center [1076, 366] width 94 height 33
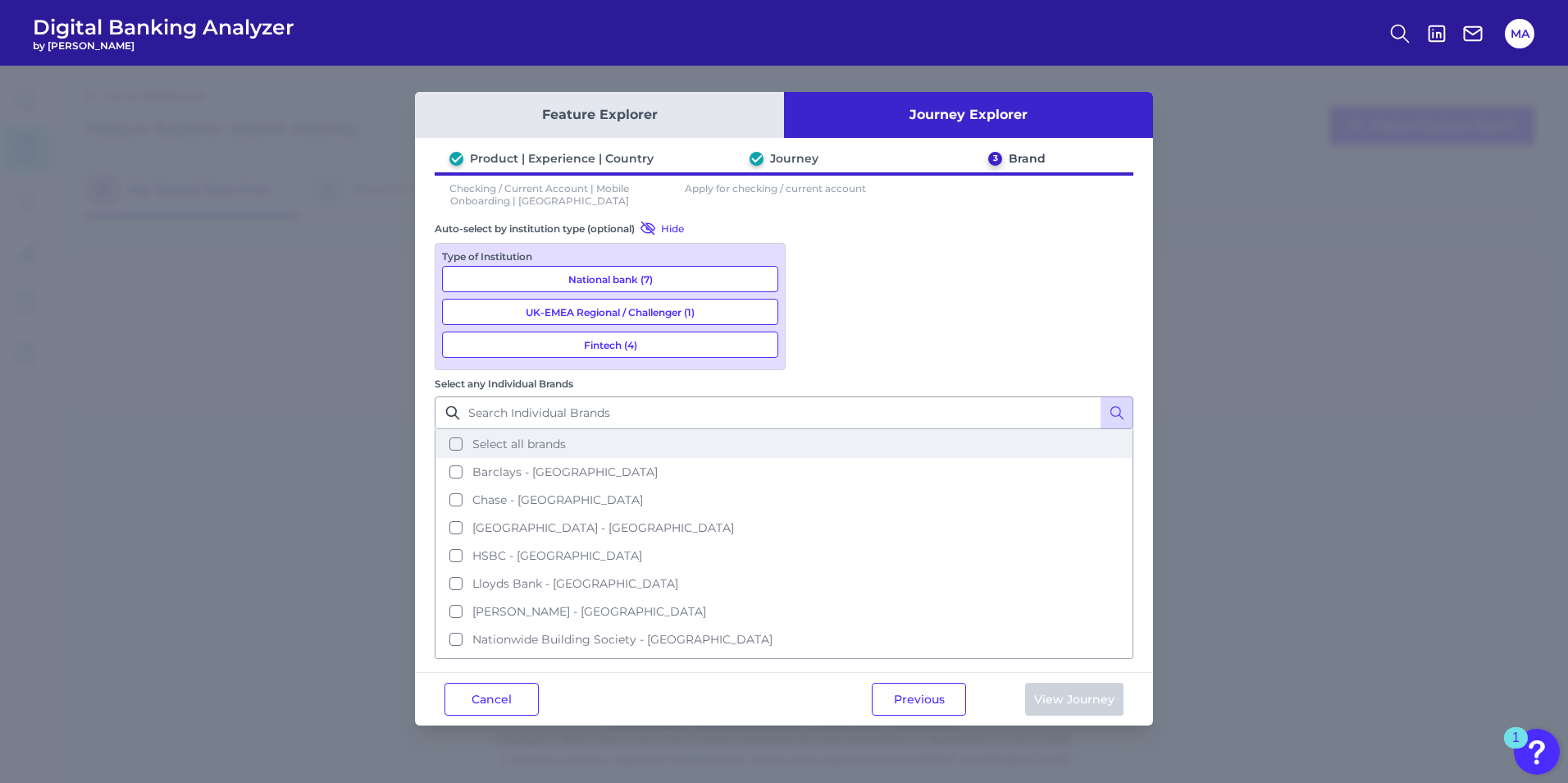
click at [816, 430] on button "Select all brands" at bounding box center [784, 444] width 696 height 28
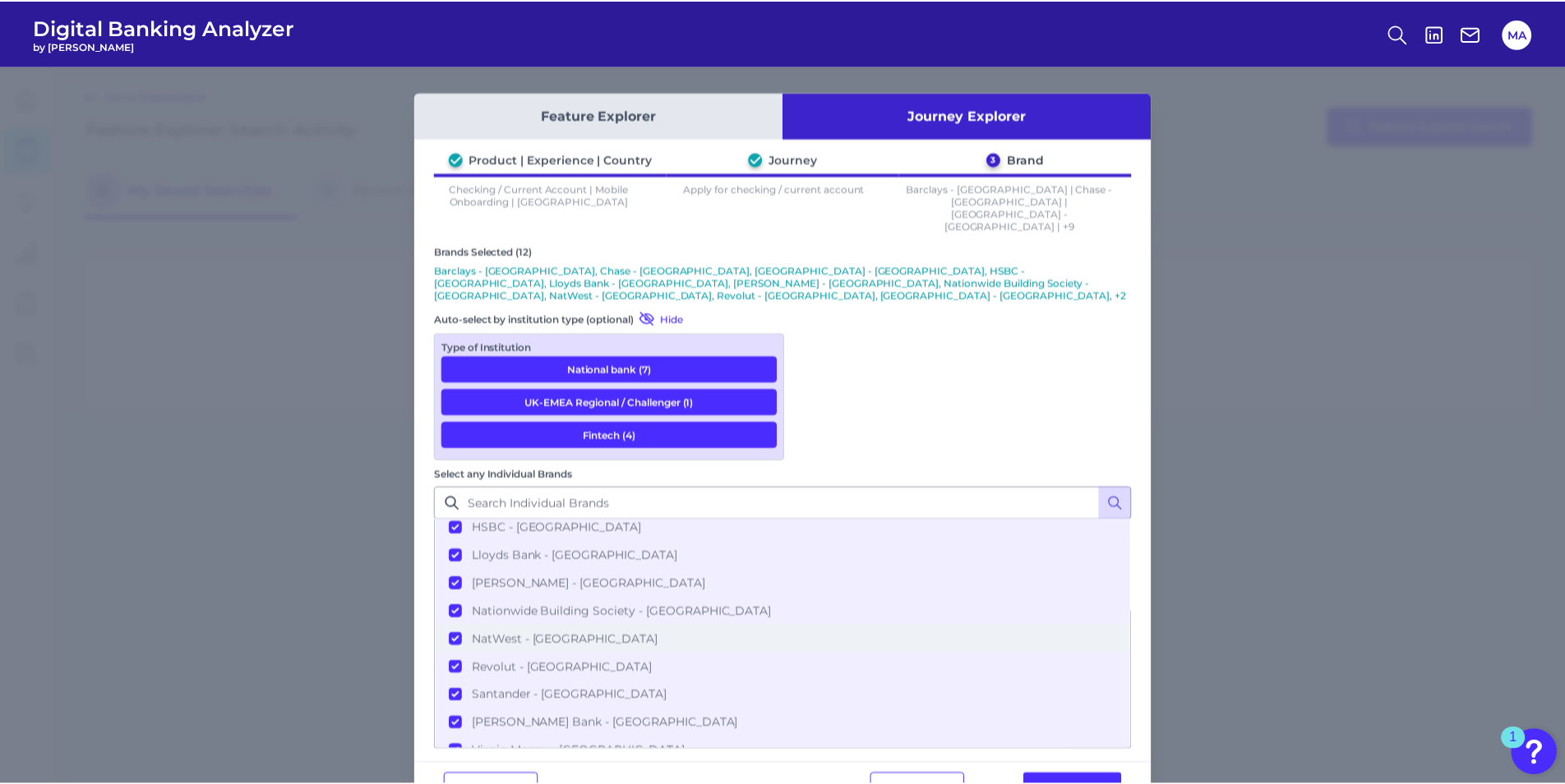
scroll to position [136, 0]
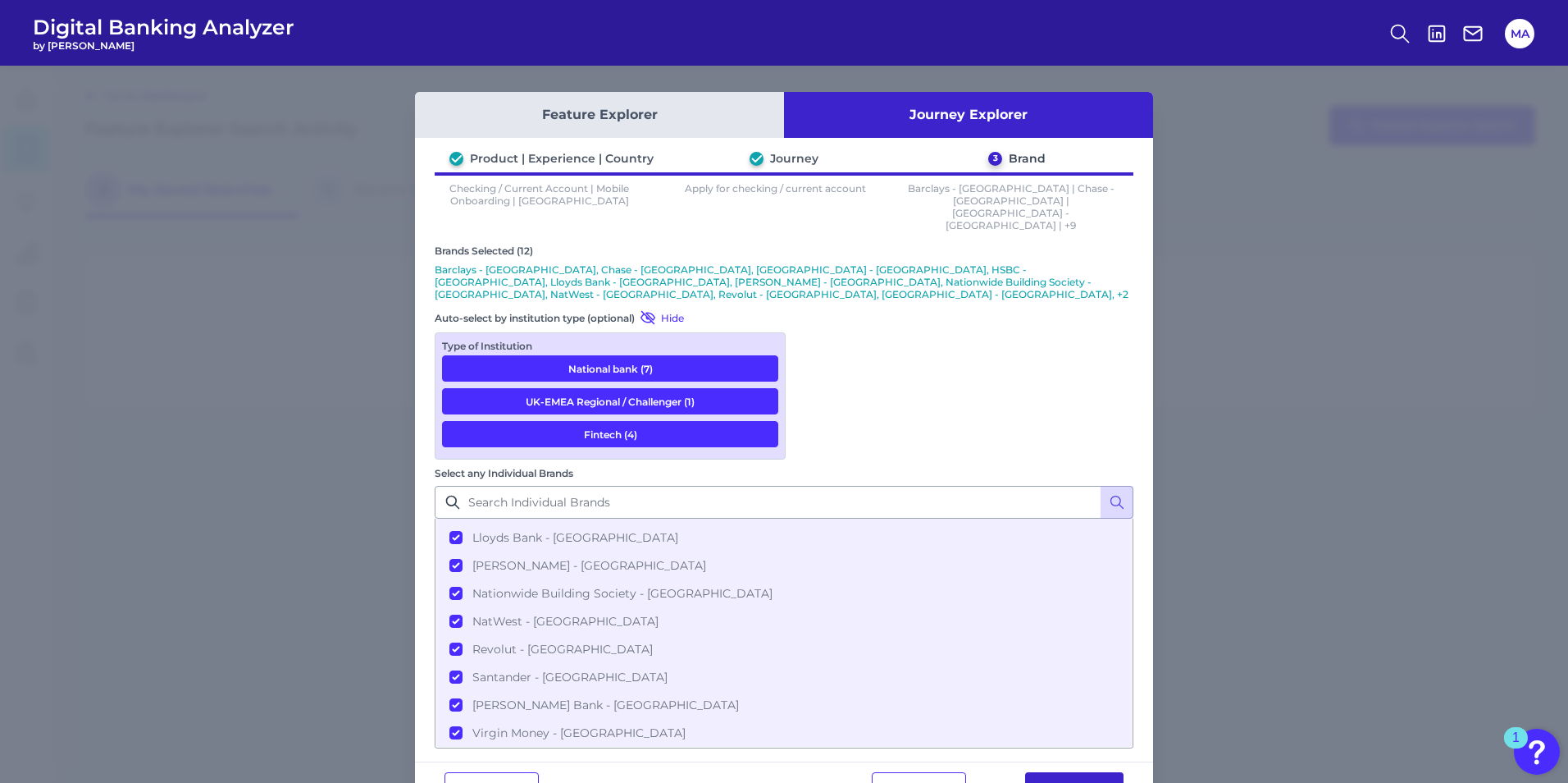
click at [1058, 772] on button "View Journey" at bounding box center [1074, 789] width 99 height 33
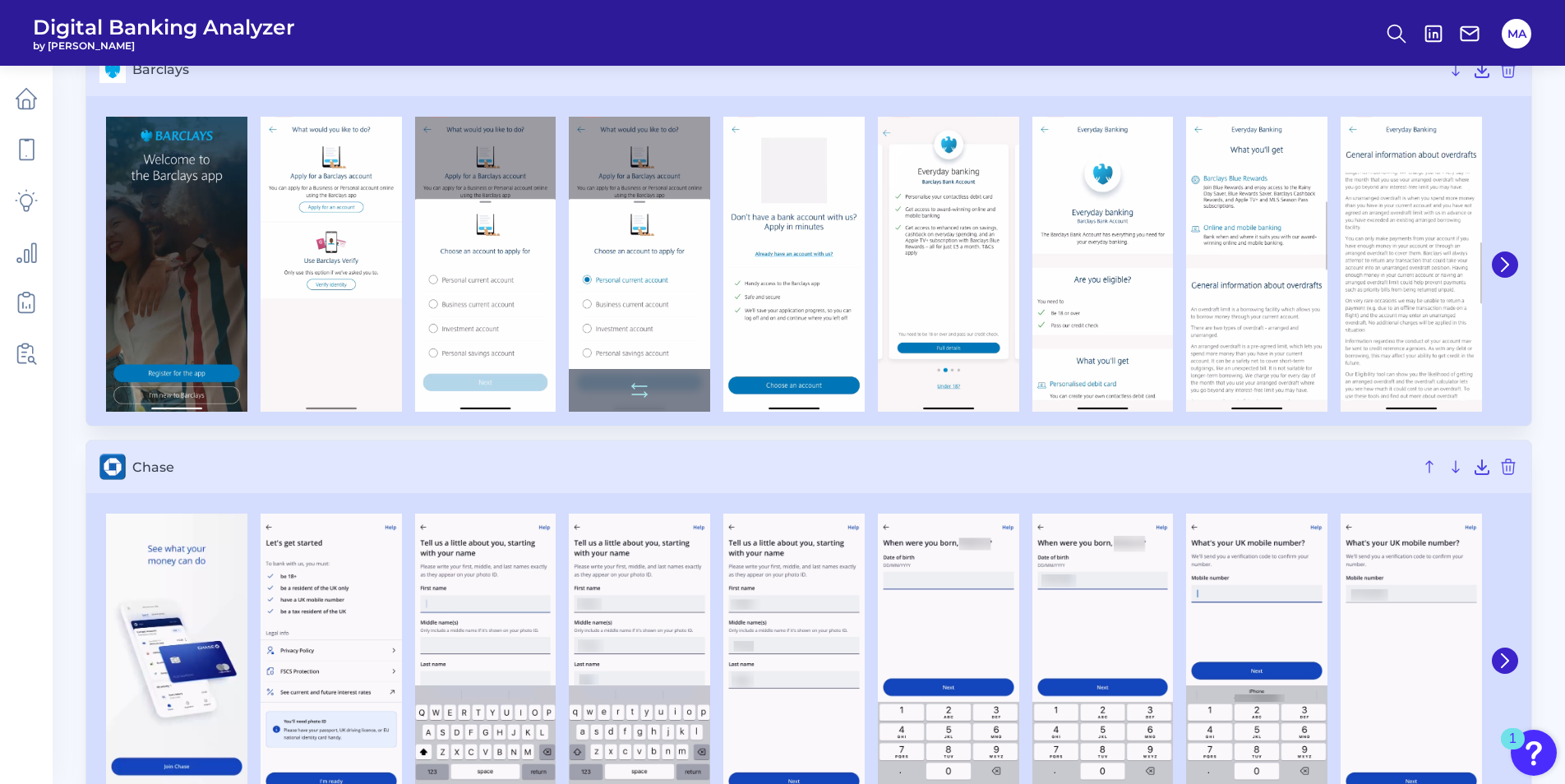
scroll to position [165, 0]
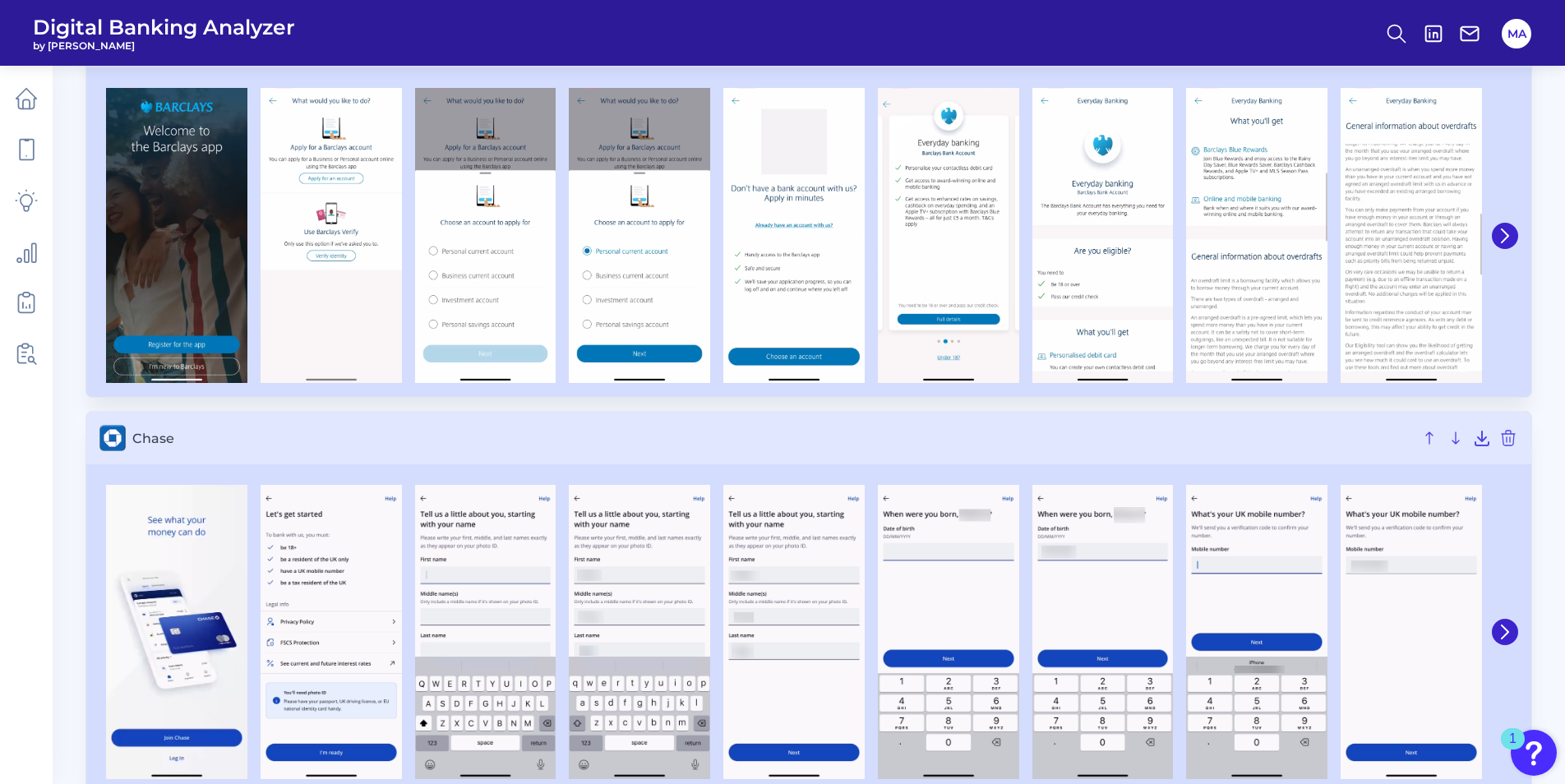
click at [269, 415] on h3 "Chase" at bounding box center [808, 437] width 1445 height 53
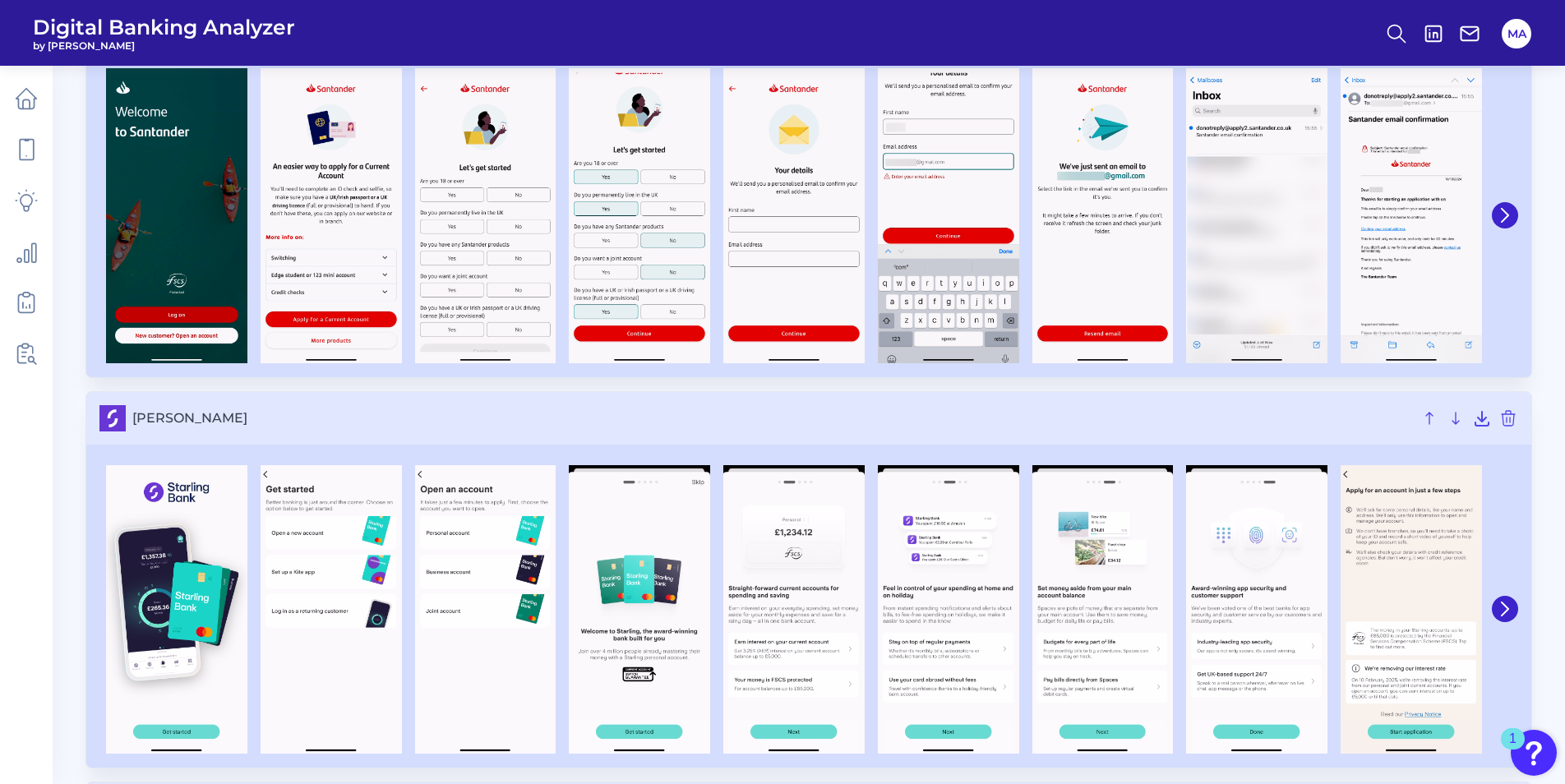
scroll to position [3853, 0]
